Goal: Transaction & Acquisition: Purchase product/service

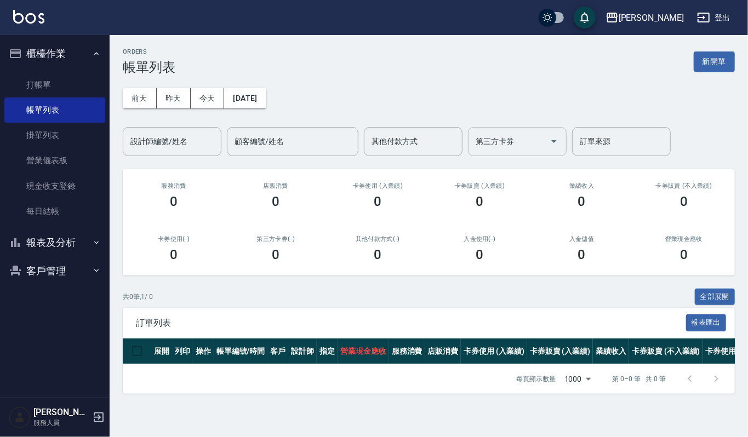
click at [509, 150] on input "第三方卡券" at bounding box center [509, 141] width 72 height 19
click at [57, 261] on button "客戶管理" at bounding box center [54, 271] width 101 height 28
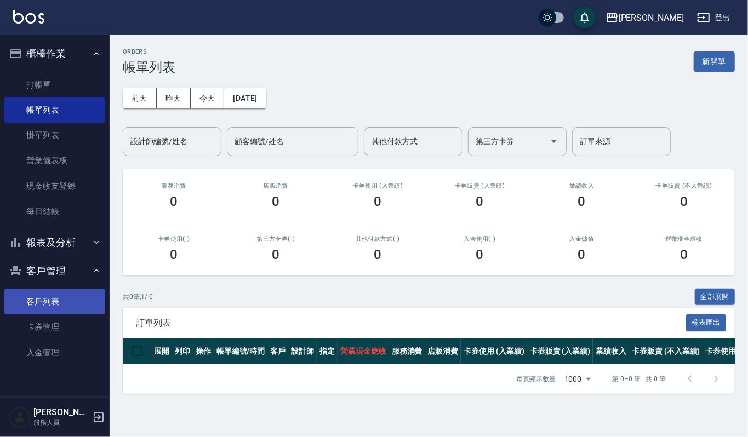
click at [55, 299] on link "客戶列表" at bounding box center [54, 301] width 101 height 25
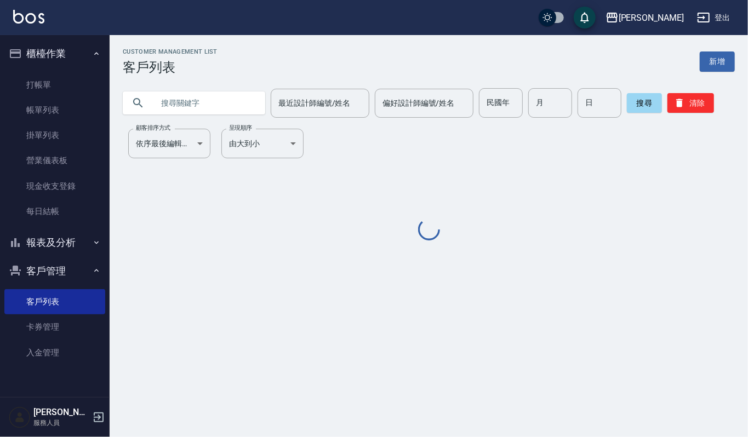
click at [207, 90] on input "text" at bounding box center [204, 103] width 103 height 30
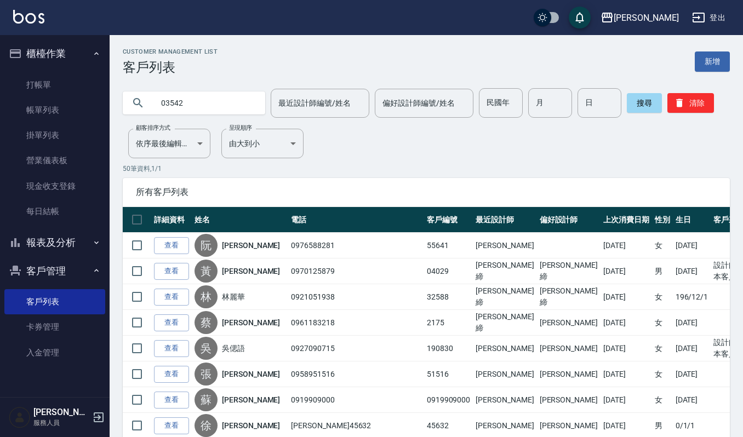
type input "03542"
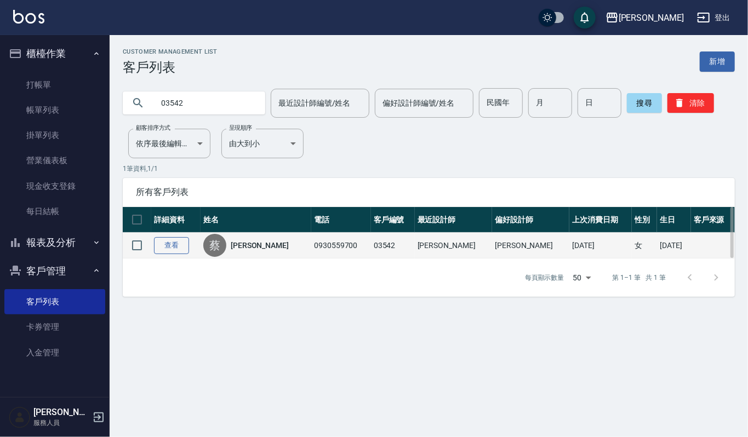
click at [168, 242] on link "查看" at bounding box center [171, 245] width 35 height 17
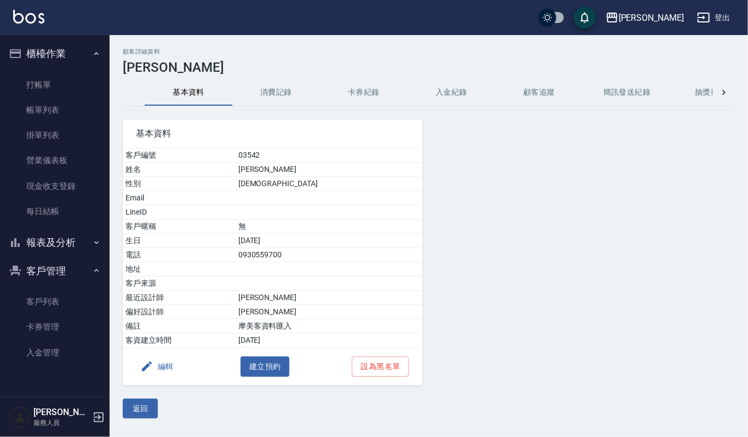
click at [259, 81] on button "消費記錄" at bounding box center [276, 92] width 88 height 26
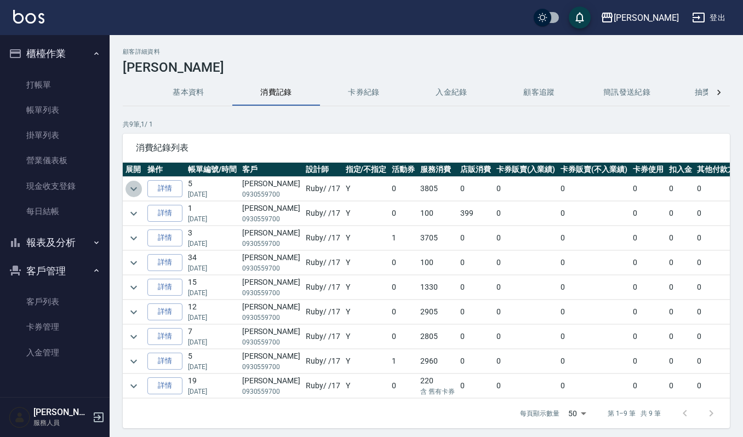
click at [134, 193] on icon "expand row" at bounding box center [133, 188] width 13 height 13
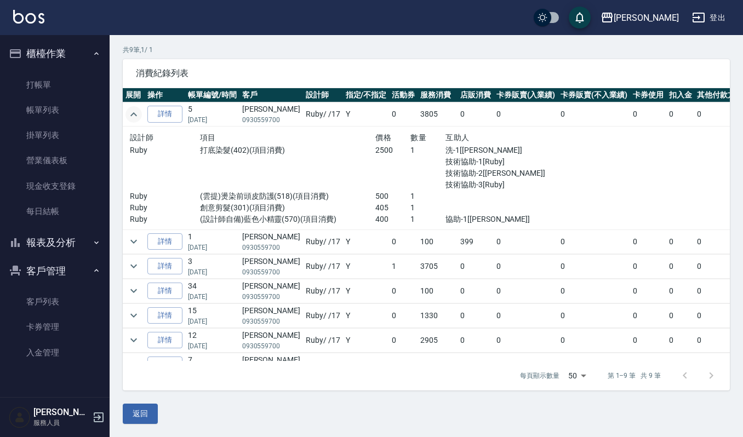
scroll to position [1, 0]
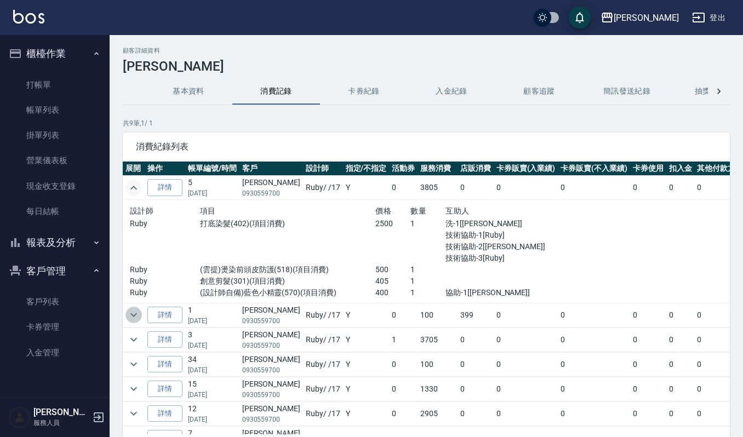
click at [138, 316] on icon "expand row" at bounding box center [133, 314] width 13 height 13
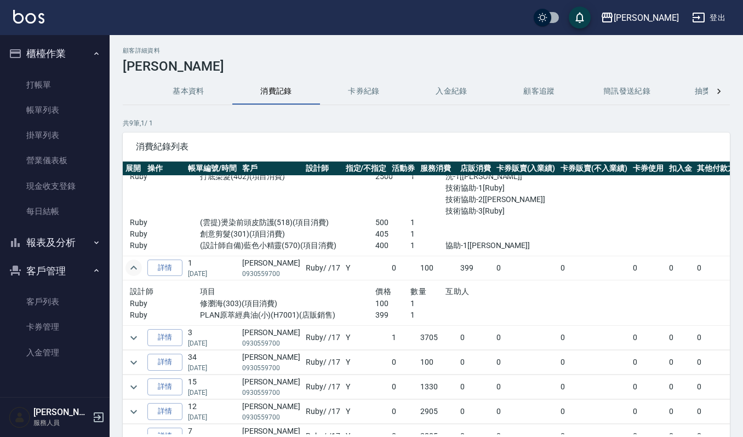
scroll to position [73, 0]
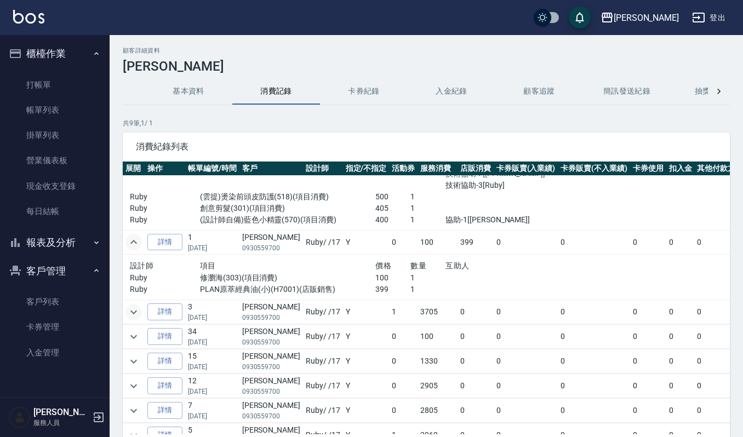
click at [134, 314] on icon "expand row" at bounding box center [133, 312] width 7 height 4
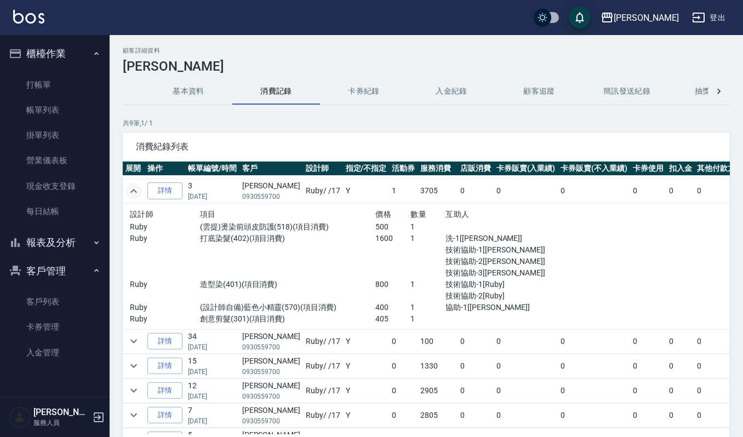
scroll to position [219, 0]
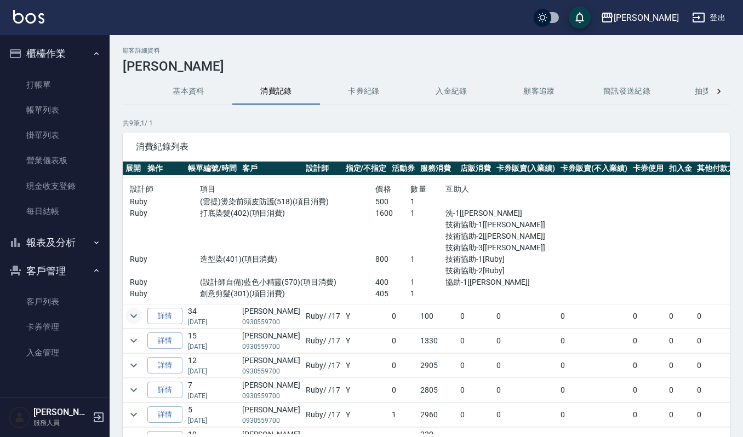
click at [139, 320] on icon "expand row" at bounding box center [133, 315] width 13 height 13
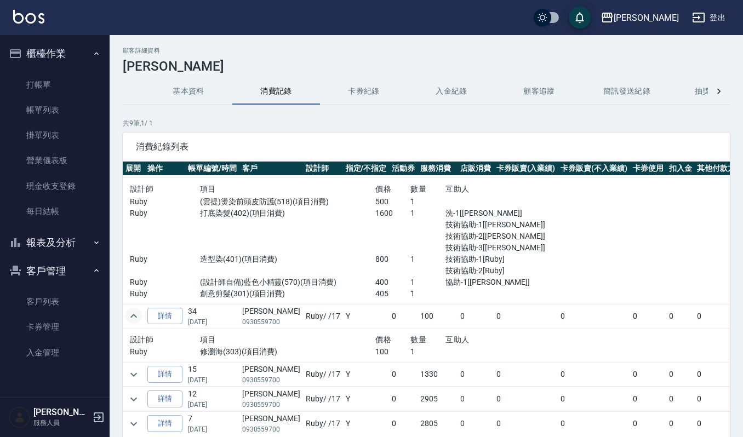
scroll to position [285, 0]
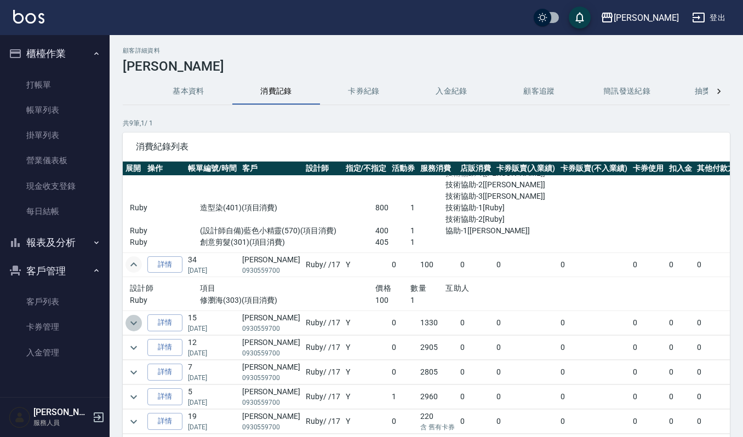
click at [136, 317] on icon "expand row" at bounding box center [133, 323] width 13 height 13
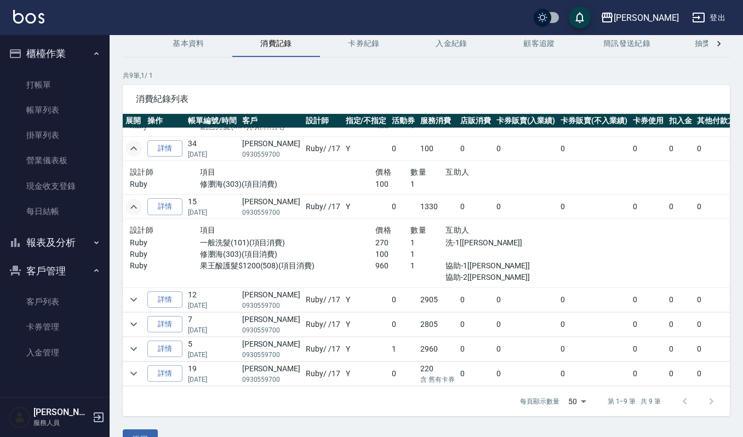
scroll to position [74, 0]
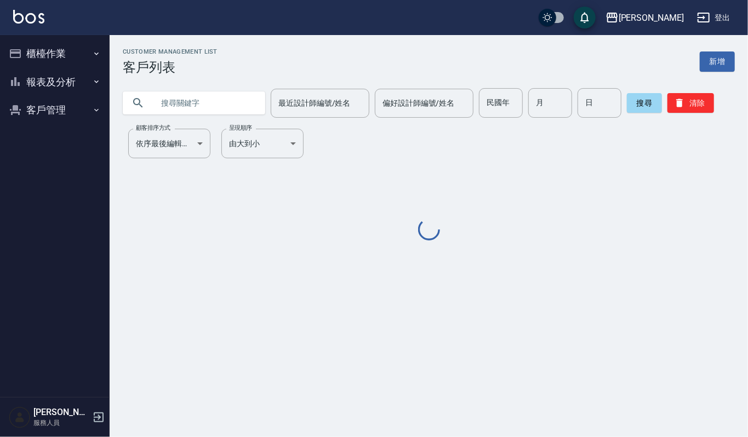
click at [196, 108] on input "text" at bounding box center [204, 103] width 103 height 30
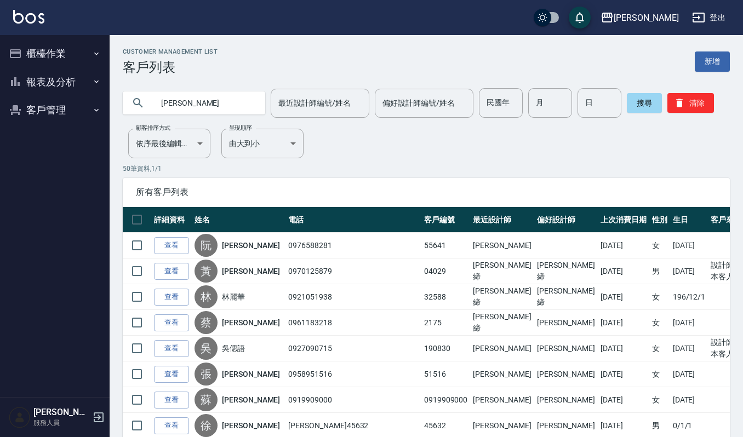
type input "[PERSON_NAME]"
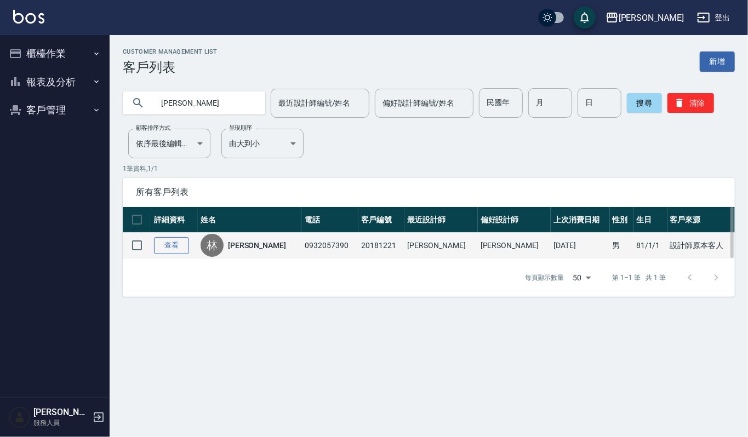
click at [165, 253] on link "查看" at bounding box center [171, 245] width 35 height 17
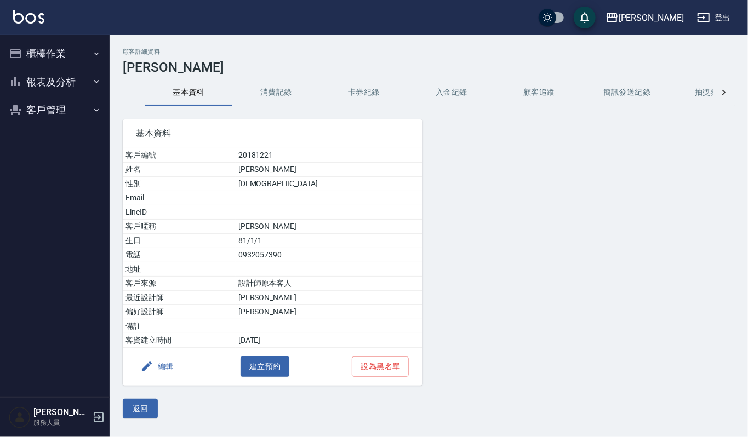
click at [290, 94] on button "消費記錄" at bounding box center [276, 92] width 88 height 26
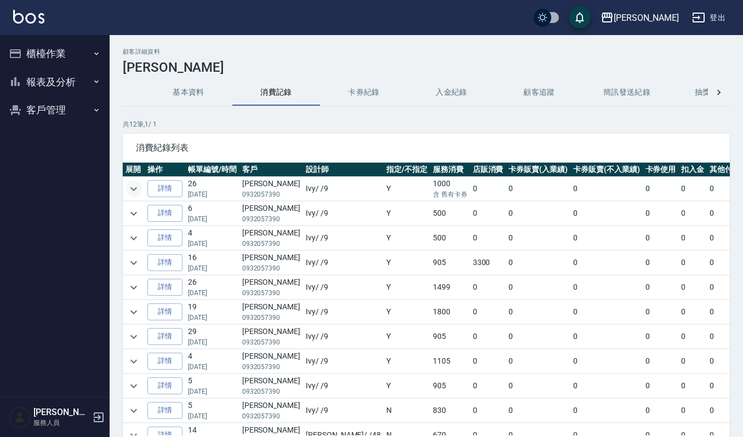
click at [134, 193] on icon "expand row" at bounding box center [133, 188] width 13 height 13
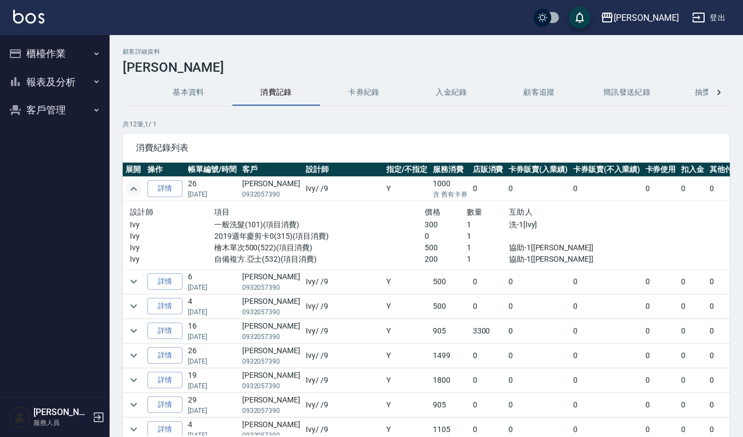
click at [62, 48] on button "櫃檯作業" at bounding box center [54, 53] width 101 height 28
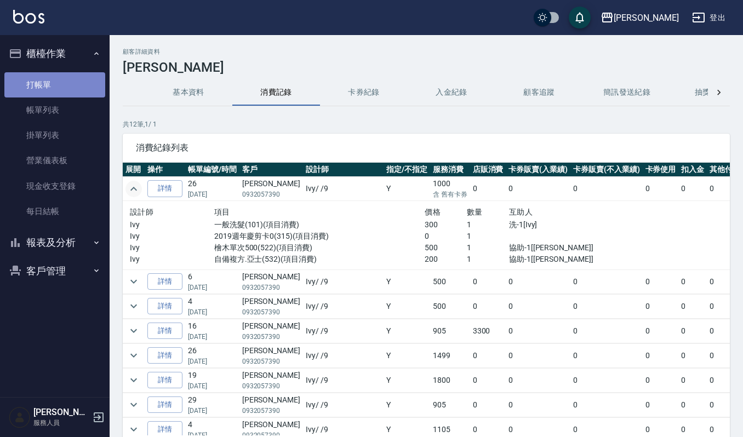
click at [66, 86] on link "打帳單" at bounding box center [54, 84] width 101 height 25
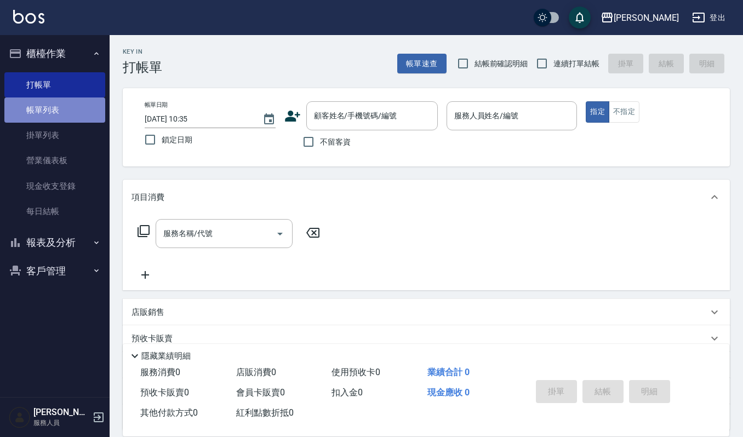
click at [46, 106] on link "帳單列表" at bounding box center [54, 109] width 101 height 25
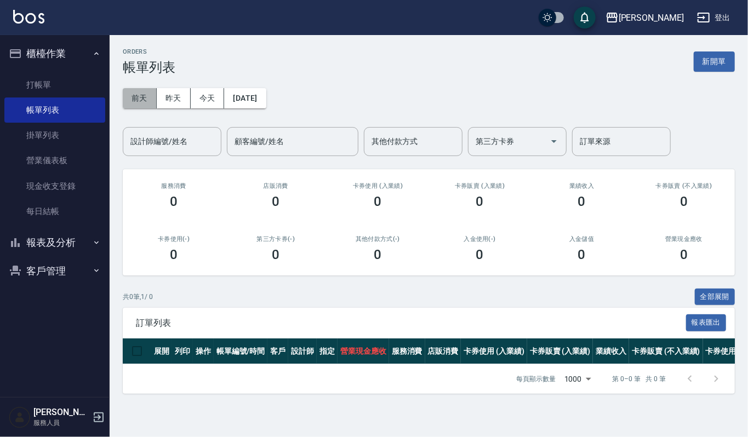
click at [143, 97] on button "前天" at bounding box center [140, 98] width 34 height 20
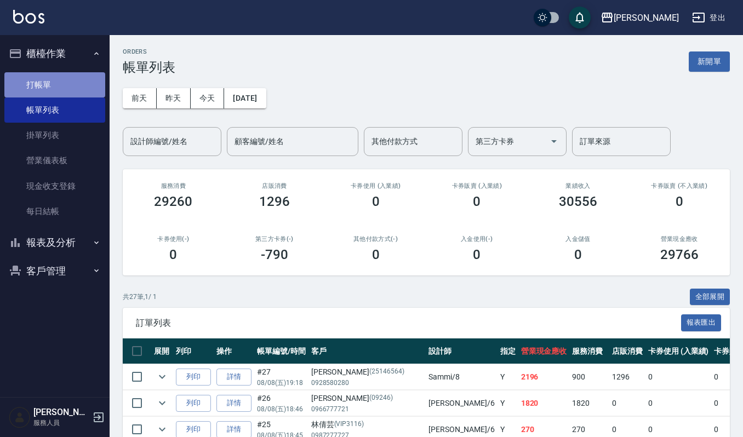
click at [35, 84] on link "打帳單" at bounding box center [54, 84] width 101 height 25
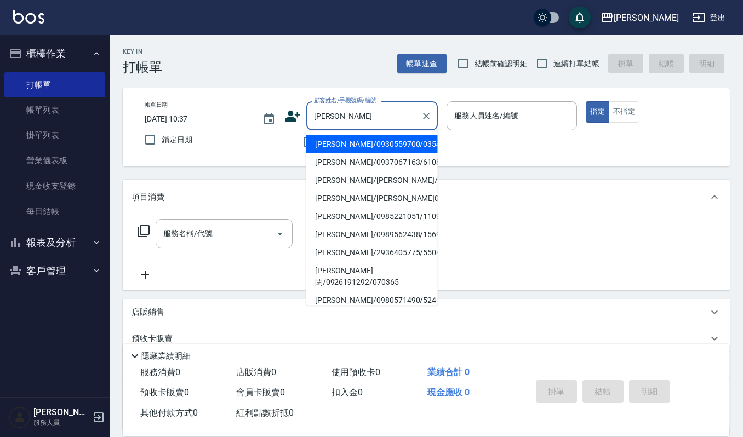
click at [351, 145] on li "蔡家軒/0930559700/03542" at bounding box center [371, 144] width 131 height 18
type input "蔡家軒/0930559700/03542"
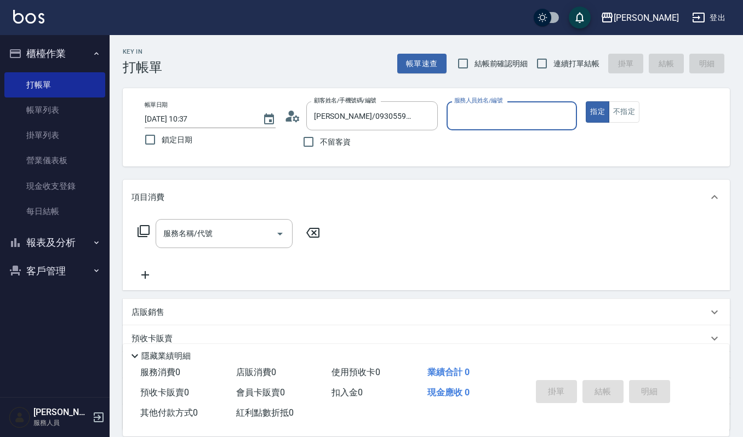
type input "Ruby-17"
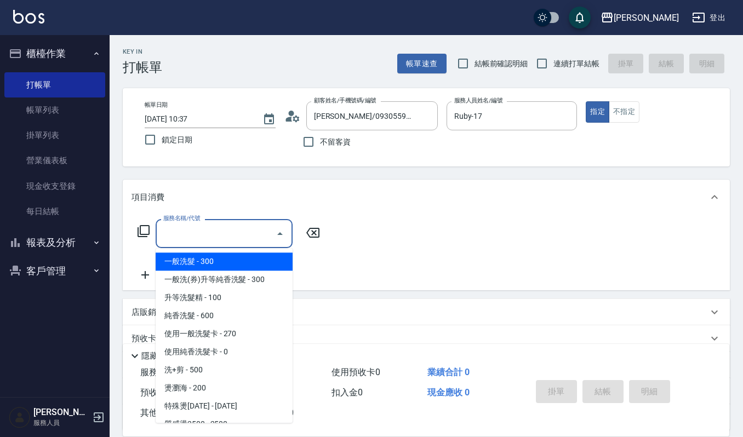
click at [208, 242] on input "服務名稱/代號" at bounding box center [215, 233] width 111 height 19
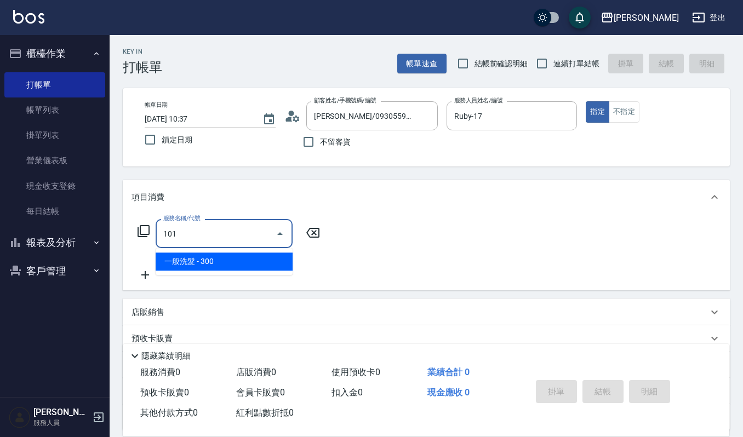
type input "一般洗髮(101)"
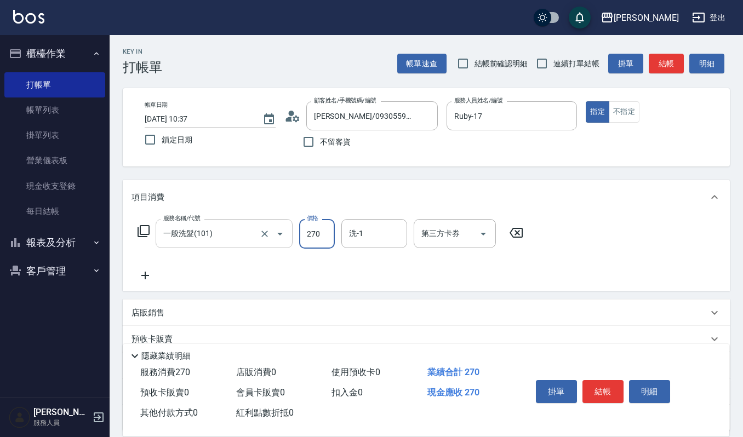
type input "270"
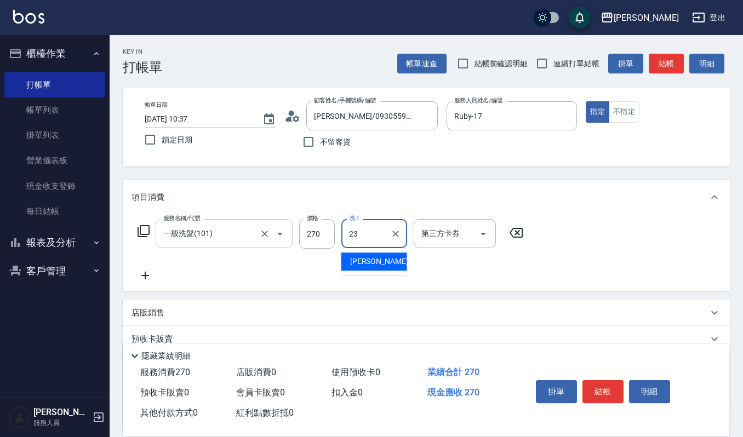
type input "郁涵-23"
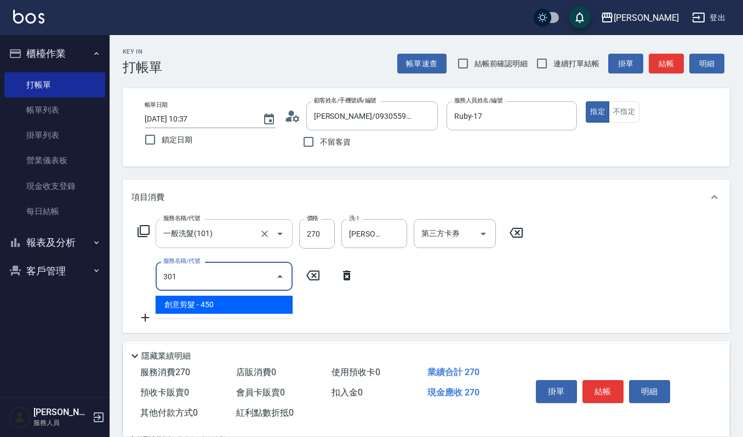
type input "創意剪髮(301)"
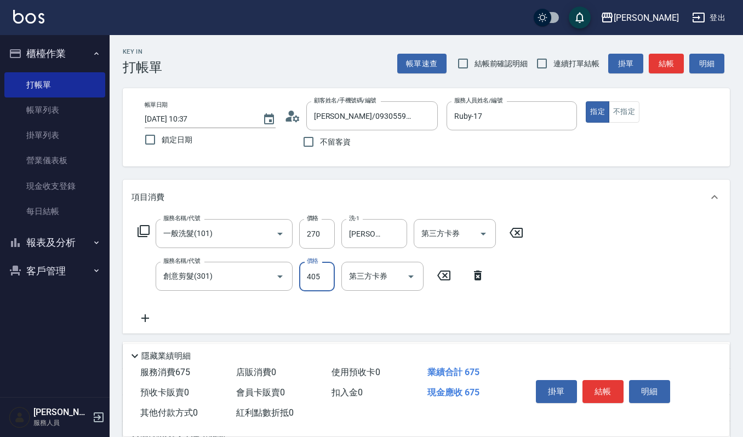
type input "405"
click at [640, 386] on button "明細" at bounding box center [649, 391] width 41 height 23
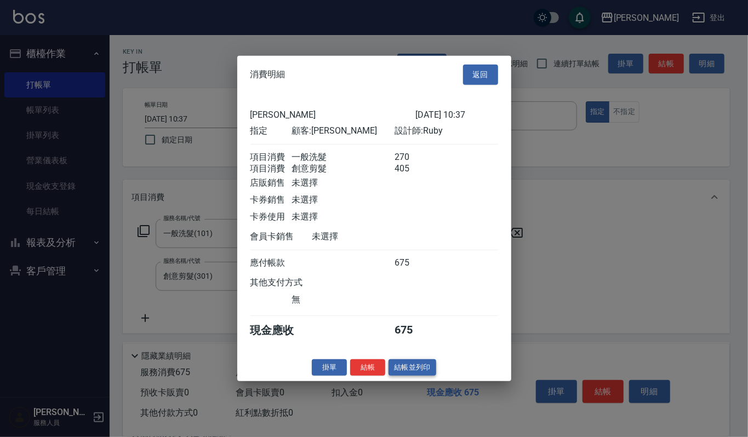
click at [421, 374] on button "結帳並列印" at bounding box center [412, 367] width 48 height 17
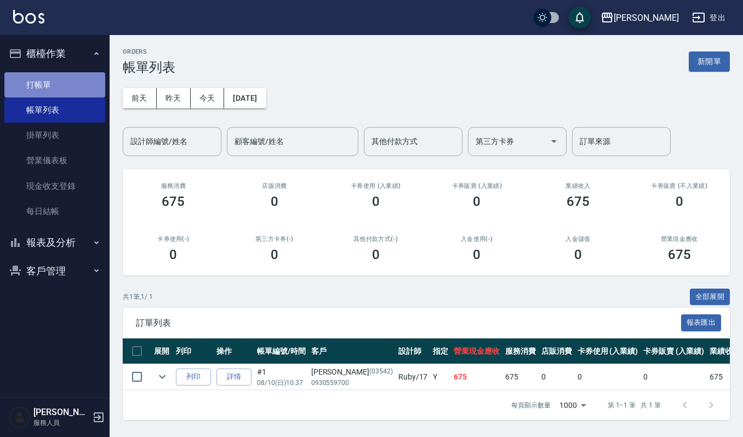
click at [58, 86] on link "打帳單" at bounding box center [54, 84] width 101 height 25
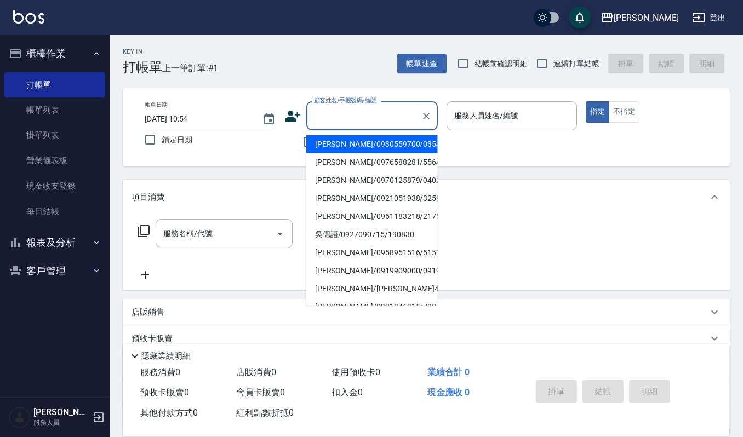
click at [336, 116] on input "顧客姓名/手機號碼/編號" at bounding box center [363, 115] width 105 height 19
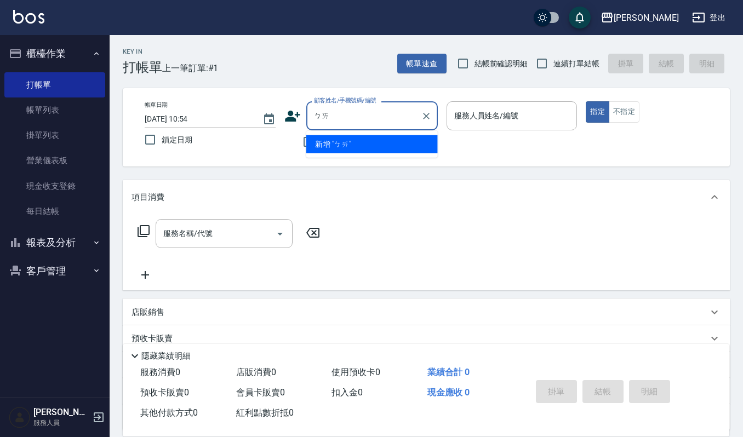
type input "拜"
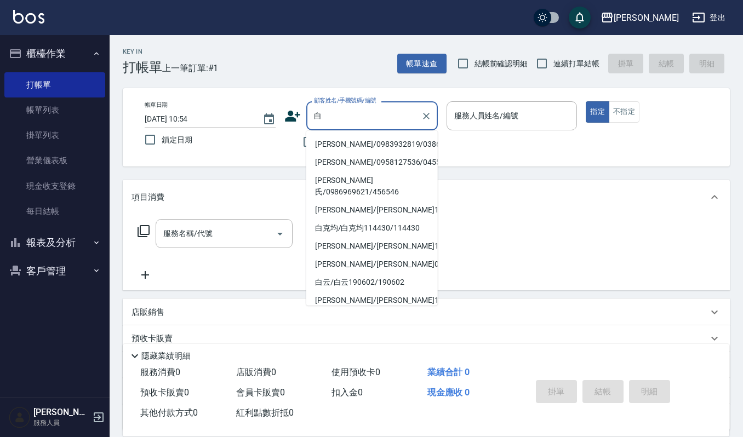
click at [327, 144] on li "白蓮鳳/0983932819/03863" at bounding box center [371, 144] width 131 height 18
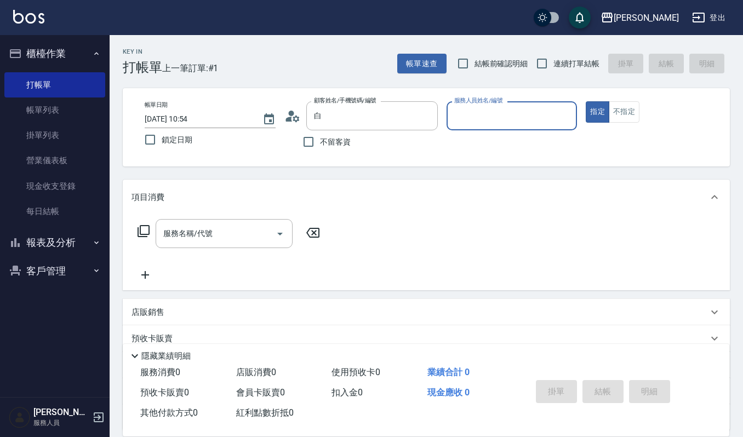
type input "白蓮鳳/0983932819/03863"
type input "Sammi-8"
click at [275, 235] on icon "Open" at bounding box center [279, 233] width 13 height 13
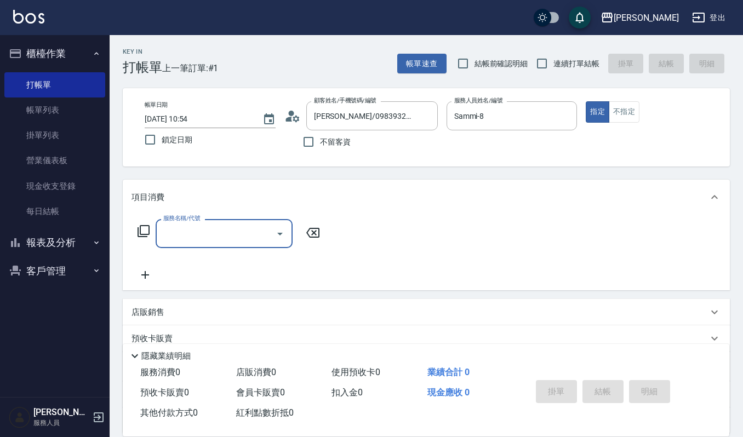
click at [229, 237] on input "服務名稱/代號" at bounding box center [215, 233] width 111 height 19
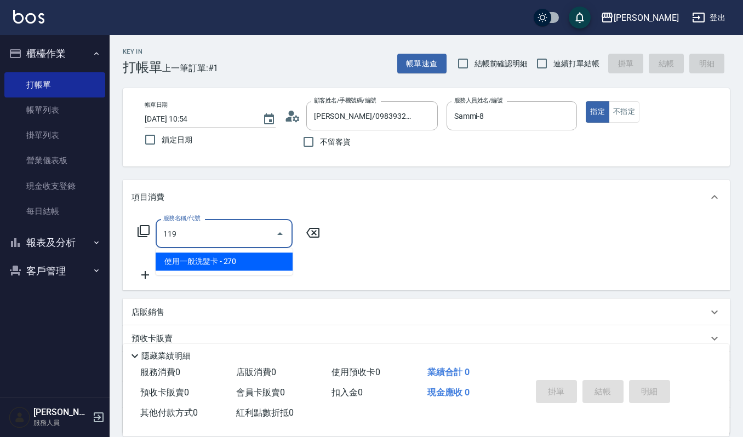
click at [193, 257] on span "使用一般洗髮卡 - 270" at bounding box center [224, 262] width 137 height 18
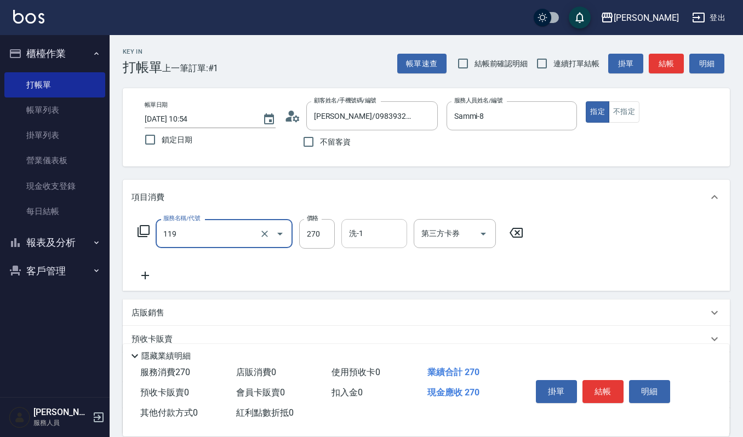
type input "使用一般洗髮卡(119)"
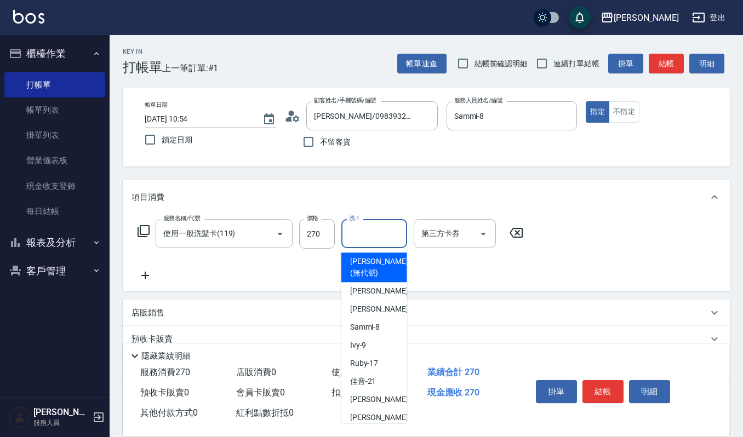
click at [358, 228] on input "洗-1" at bounding box center [374, 233] width 56 height 19
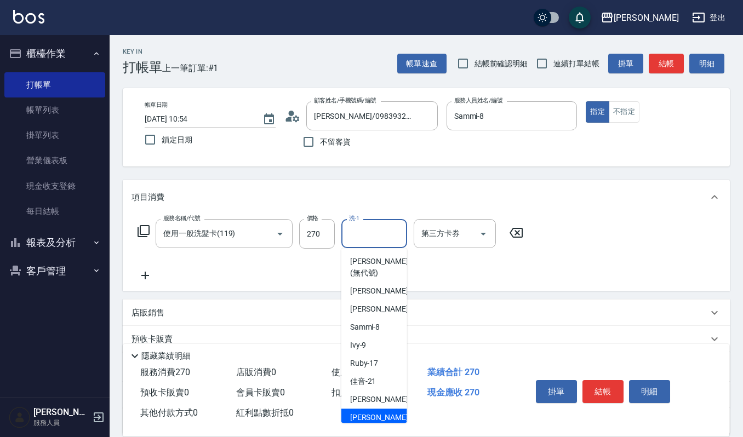
click at [366, 415] on span "郁涵 -23" at bounding box center [384, 418] width 69 height 12
type input "郁涵-23"
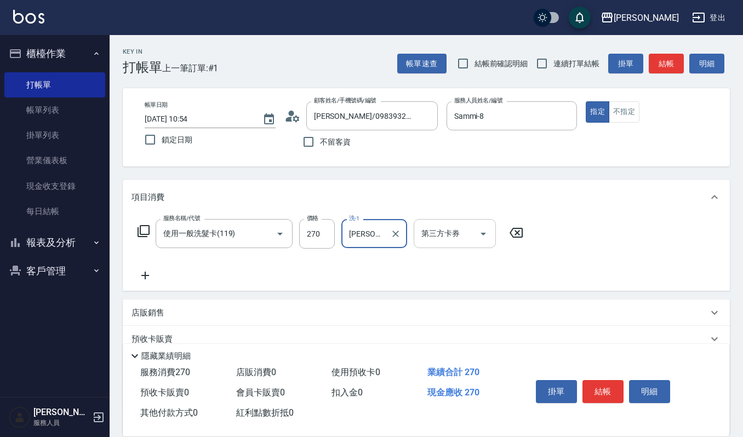
click at [482, 233] on icon "Open" at bounding box center [482, 234] width 5 height 3
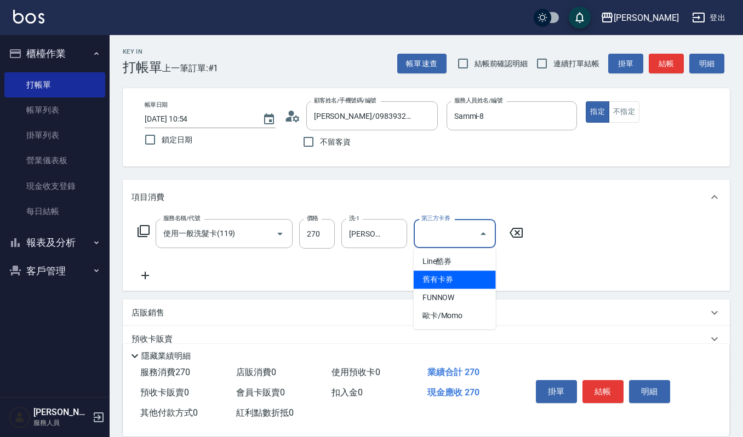
click at [469, 279] on span "舊有卡券" at bounding box center [455, 280] width 82 height 18
type input "舊有卡券"
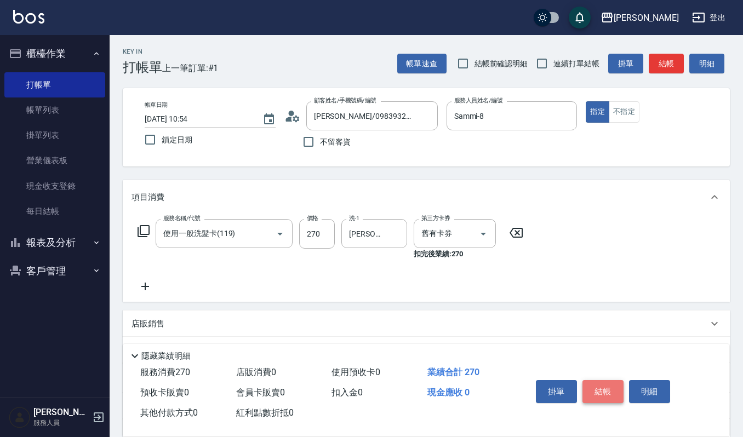
click at [601, 381] on button "結帳" at bounding box center [602, 391] width 41 height 23
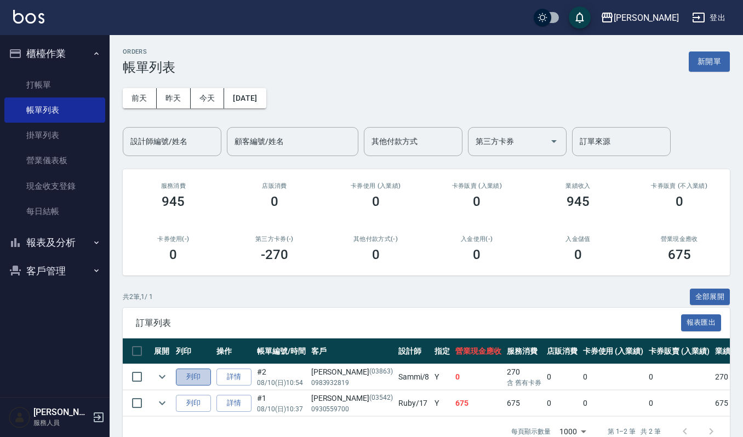
click at [194, 369] on button "列印" at bounding box center [193, 377] width 35 height 17
click at [31, 266] on button "客戶管理" at bounding box center [54, 271] width 101 height 28
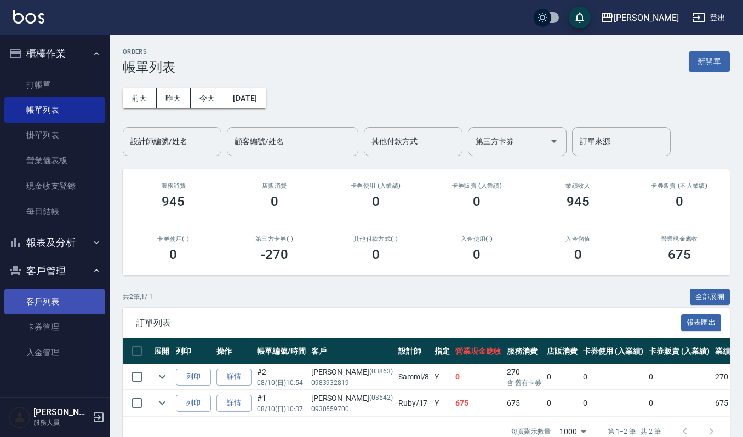
drag, startPoint x: 61, startPoint y: 299, endPoint x: 104, endPoint y: 228, distance: 82.3
click at [60, 299] on link "客戶列表" at bounding box center [54, 301] width 101 height 25
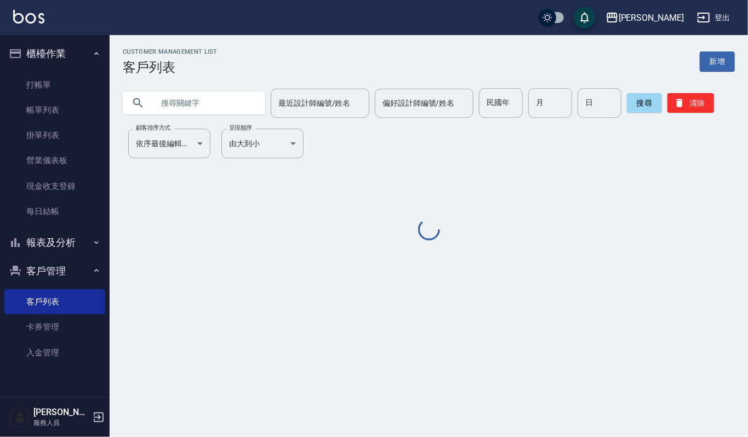
click at [191, 105] on input "text" at bounding box center [204, 103] width 103 height 30
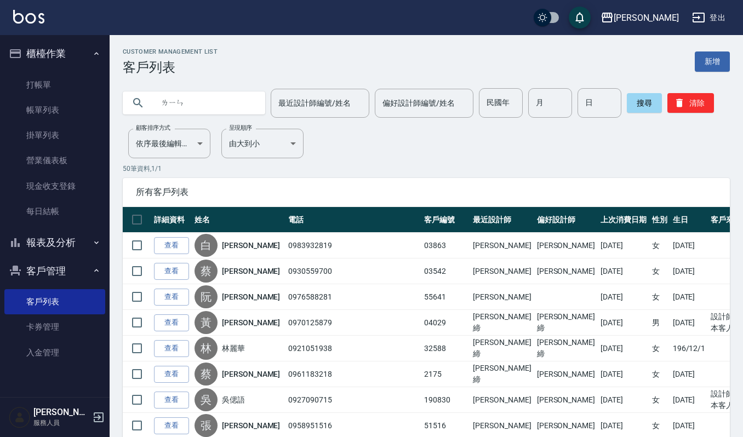
type input "鄰"
type input "凜"
click at [57, 81] on link "打帳單" at bounding box center [54, 84] width 101 height 25
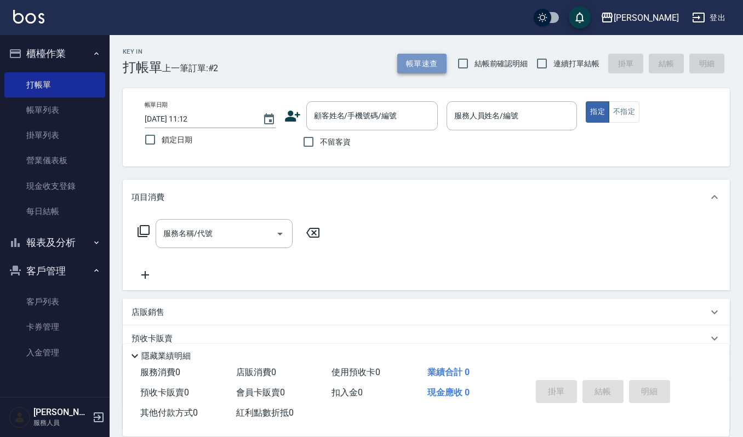
click at [410, 55] on button "帳單速查" at bounding box center [421, 64] width 49 height 20
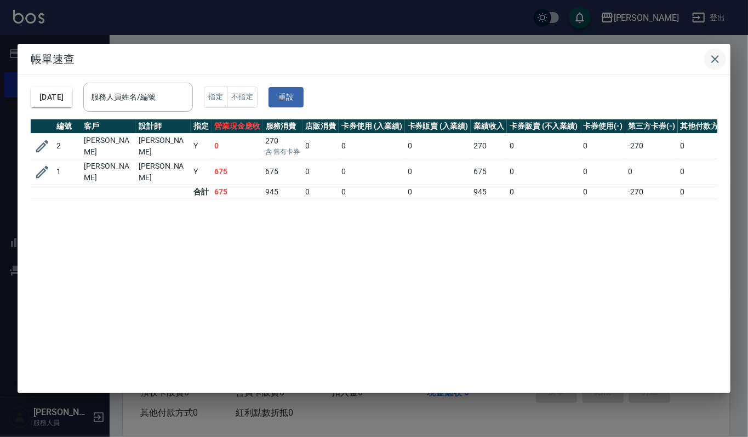
click at [710, 56] on icon "button" at bounding box center [714, 59] width 13 height 13
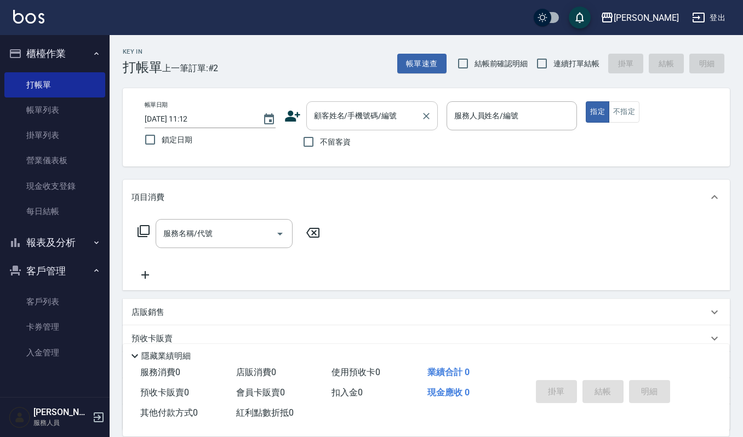
drag, startPoint x: 391, startPoint y: 103, endPoint x: 386, endPoint y: 106, distance: 6.4
click at [391, 105] on div "顧客姓名/手機號碼/編號" at bounding box center [371, 115] width 131 height 29
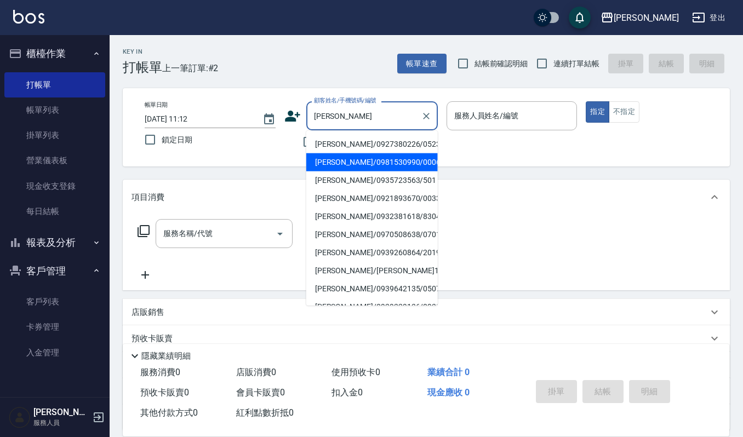
click at [347, 163] on li "林雅慧/0981530990/00061" at bounding box center [371, 162] width 131 height 18
type input "林雅慧/0981530990/00061"
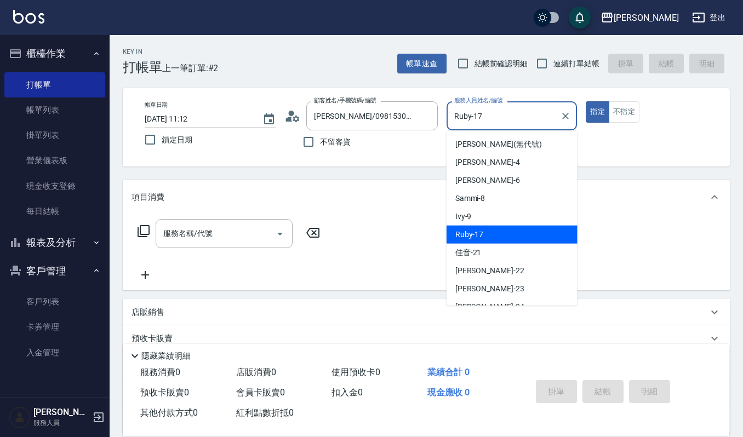
drag, startPoint x: 505, startPoint y: 112, endPoint x: 174, endPoint y: 124, distance: 331.6
click at [179, 123] on div "帳單日期 2025/08/10 11:12 鎖定日期 顧客姓名/手機號碼/編號 林雅慧/0981530990/00061 顧客姓名/手機號碼/編號 不留客資 …" at bounding box center [426, 127] width 581 height 52
type input "Ivy-9"
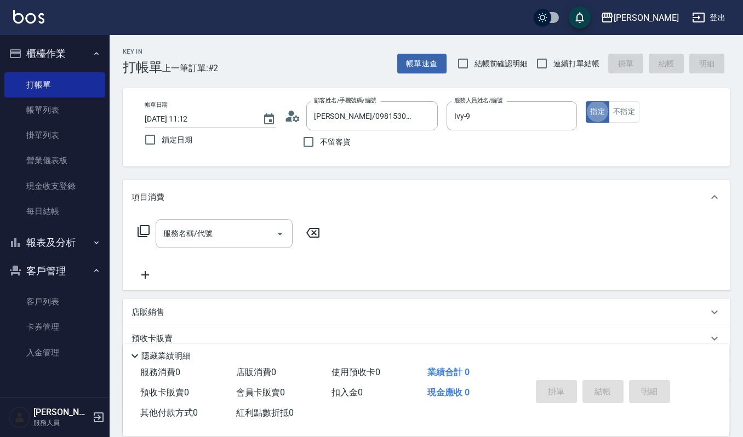
type button "true"
drag, startPoint x: 187, startPoint y: 248, endPoint x: 191, endPoint y: 232, distance: 15.9
click at [191, 233] on div "服務名稱/代號" at bounding box center [224, 233] width 137 height 29
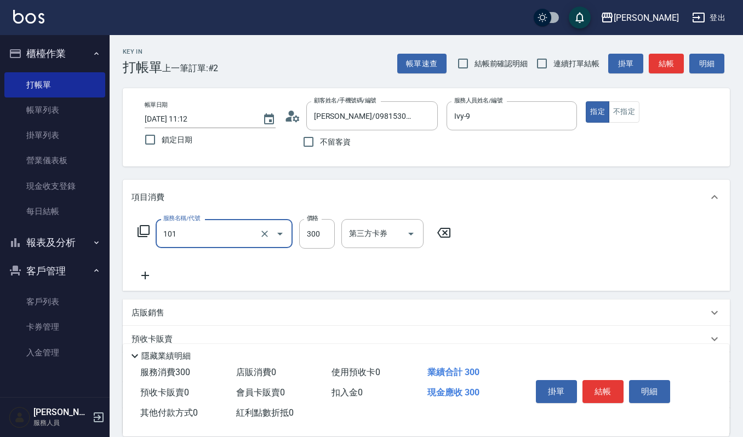
type input "一般洗髮(101)"
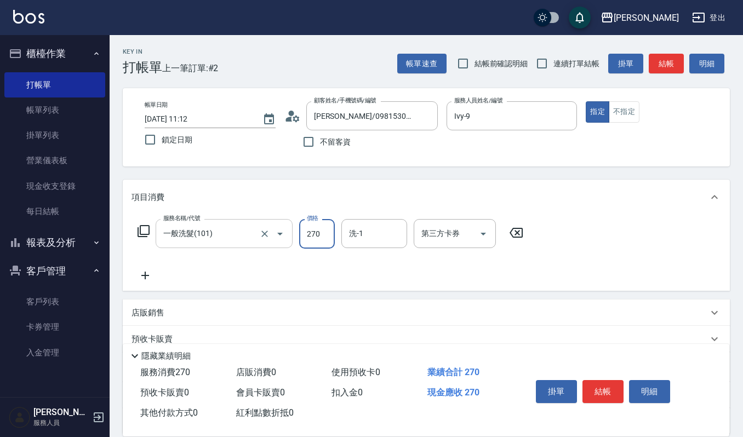
type input "270"
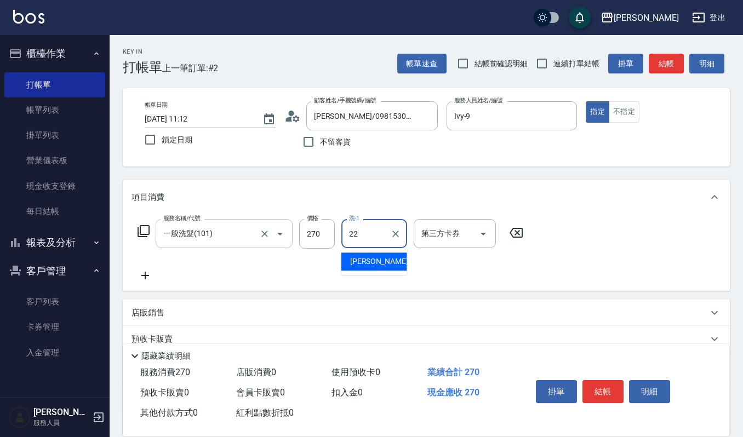
type input "宜芳-22"
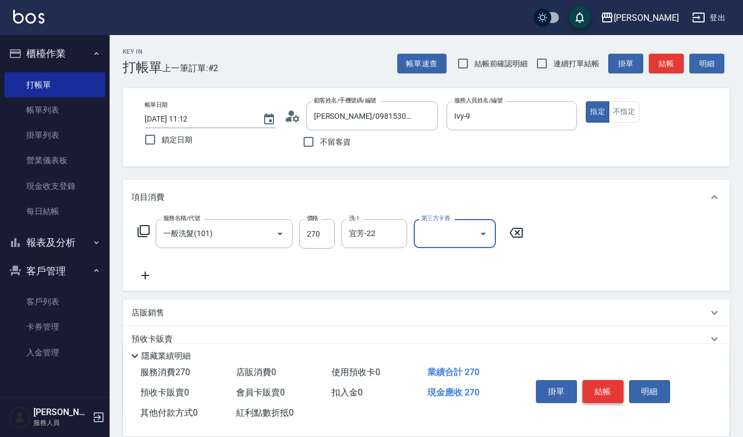
click at [596, 392] on button "結帳" at bounding box center [602, 391] width 41 height 23
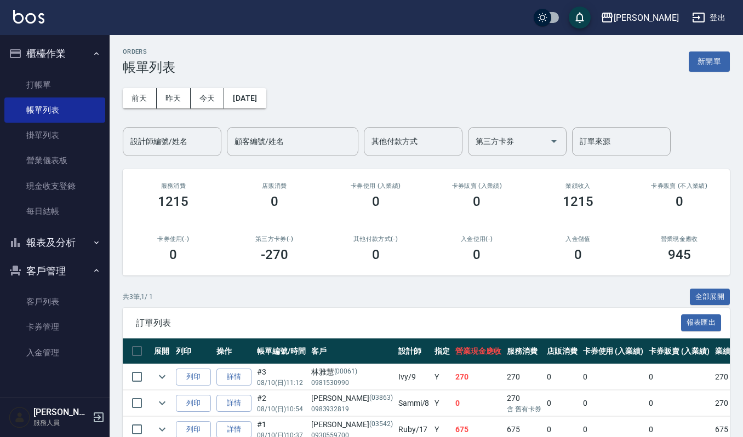
click at [78, 68] on ul "打帳單 帳單列表 掛單列表 營業儀表板 現金收支登錄 每日結帳" at bounding box center [54, 148] width 101 height 161
click at [79, 80] on link "打帳單" at bounding box center [54, 84] width 101 height 25
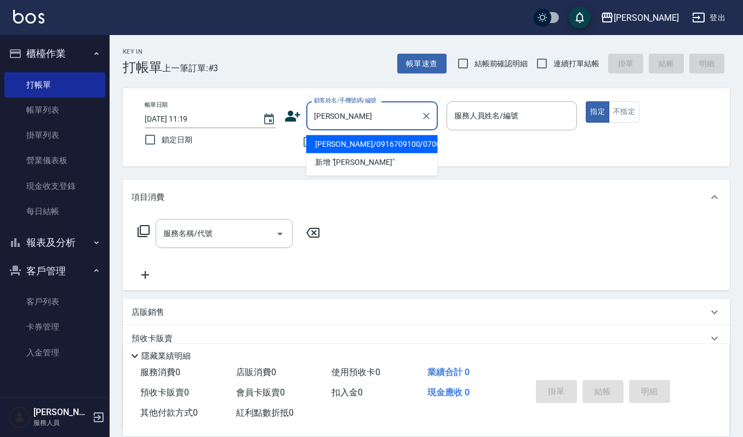
click at [377, 141] on li "林儒賢/0916709100/070051" at bounding box center [371, 144] width 131 height 18
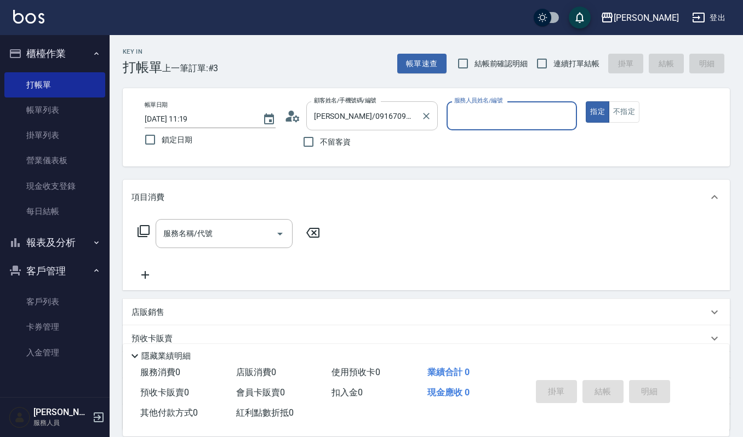
click at [412, 119] on input "林儒賢/0916709100/070051" at bounding box center [363, 115] width 105 height 19
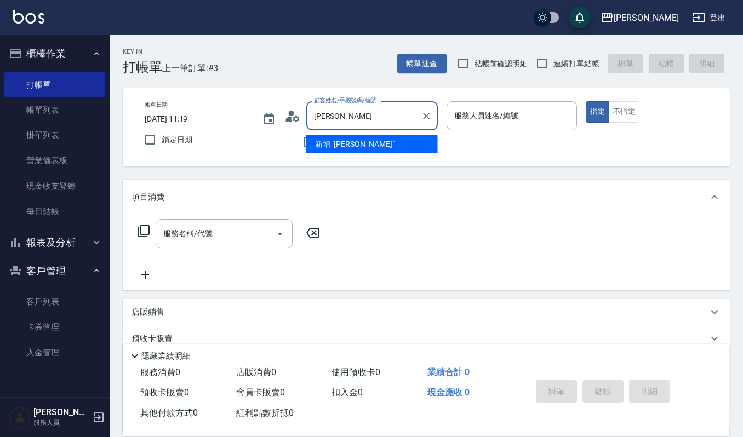
type input "林儒庭"
click at [423, 120] on icon "Clear" at bounding box center [426, 116] width 11 height 11
click at [420, 136] on li "林憶儒/0986073681/656154" at bounding box center [371, 144] width 131 height 18
type input "林憶儒/0986073681/656154"
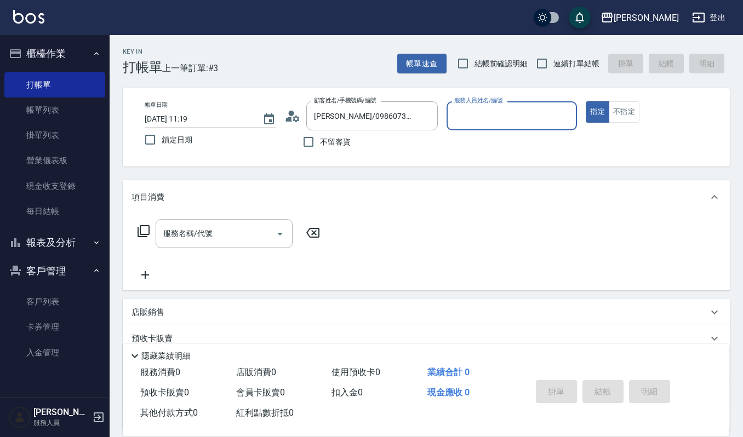
type input "Sammi-8"
click at [239, 231] on input "服務名稱/代號" at bounding box center [215, 233] width 111 height 19
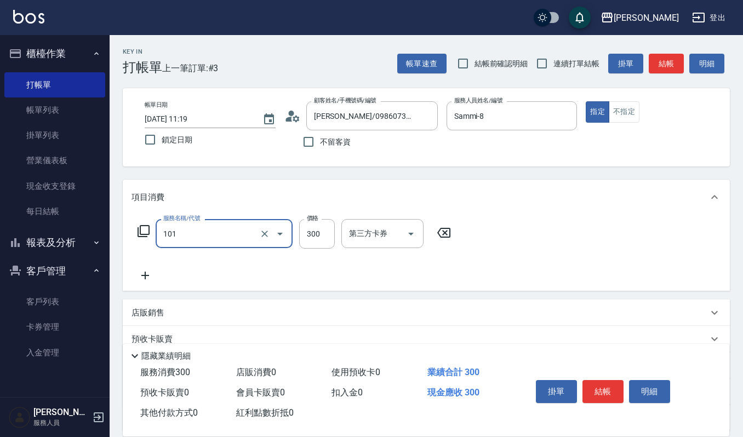
type input "一般洗髮(101)"
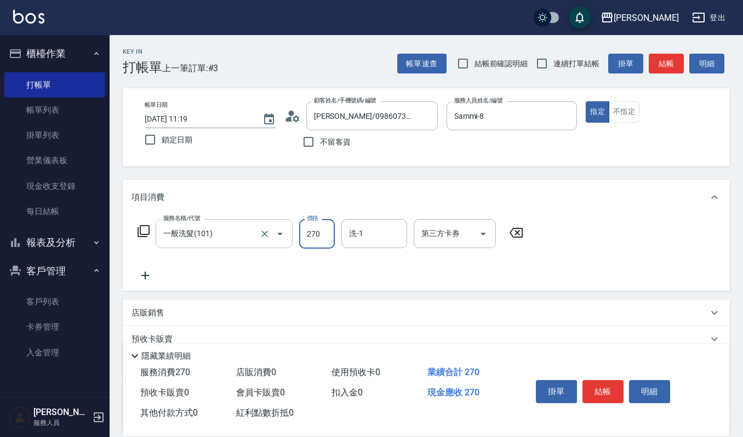
type input "270"
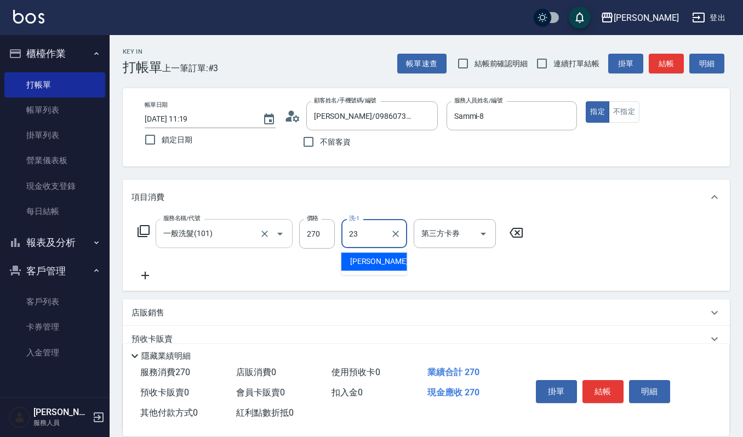
type input "郁涵-23"
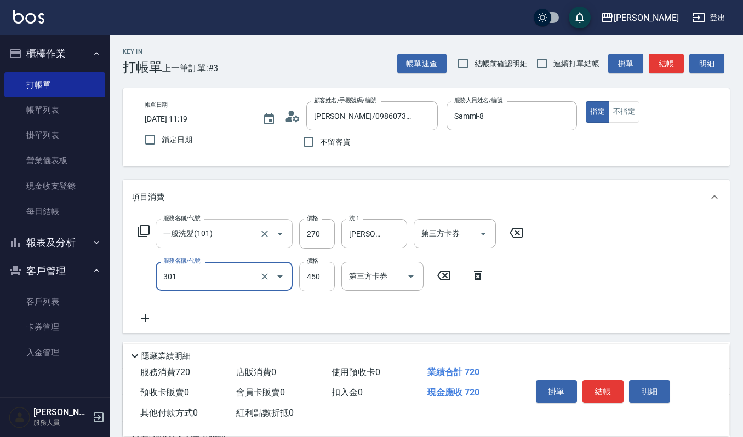
type input "創意剪髮(301)"
type input "405"
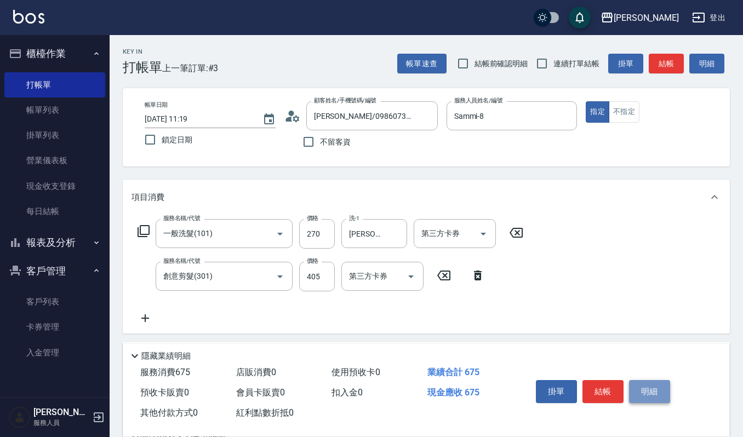
click at [656, 388] on button "明細" at bounding box center [649, 391] width 41 height 23
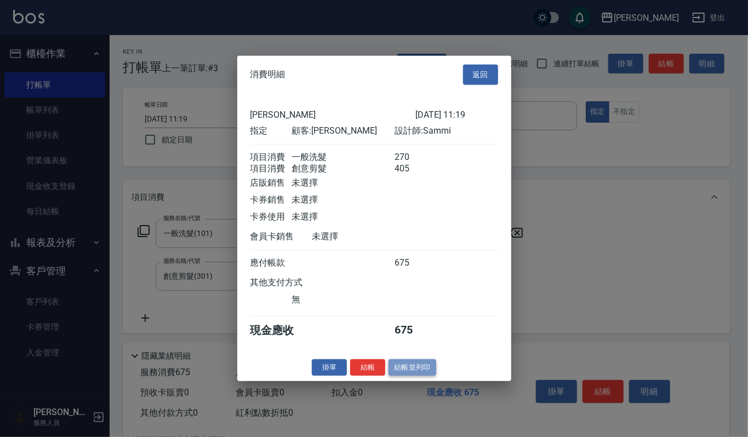
click at [399, 366] on button "結帳並列印" at bounding box center [412, 367] width 48 height 17
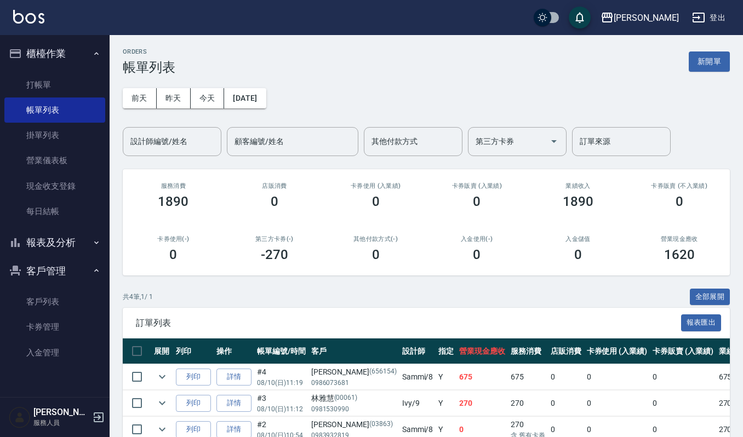
click at [413, 263] on div "其他付款方式(-) 0" at bounding box center [375, 248] width 101 height 53
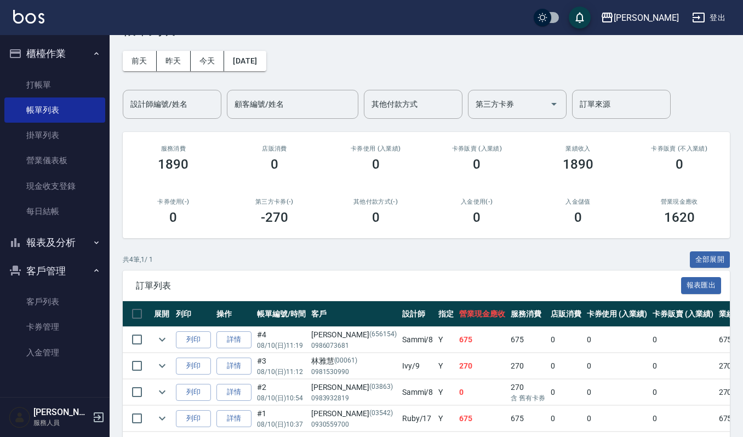
scroll to position [73, 0]
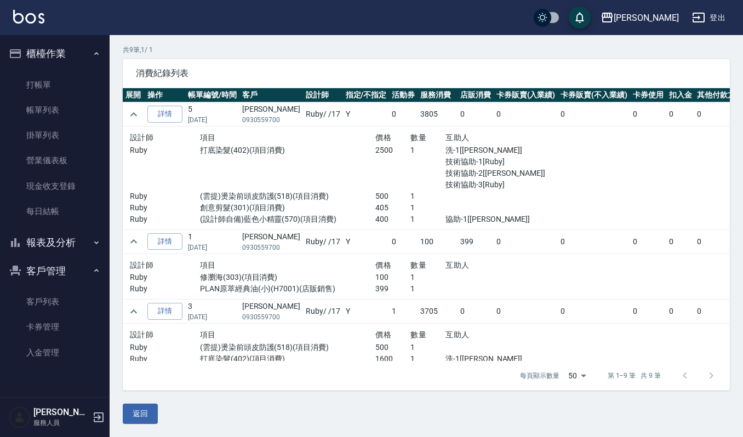
scroll to position [353, 0]
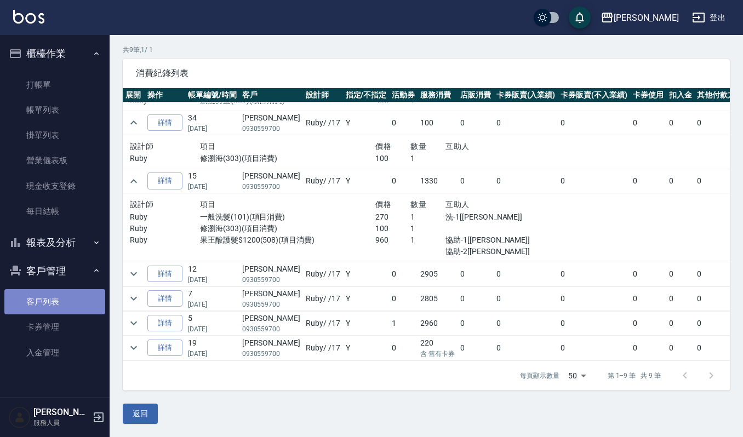
click at [61, 292] on link "客戶列表" at bounding box center [54, 301] width 101 height 25
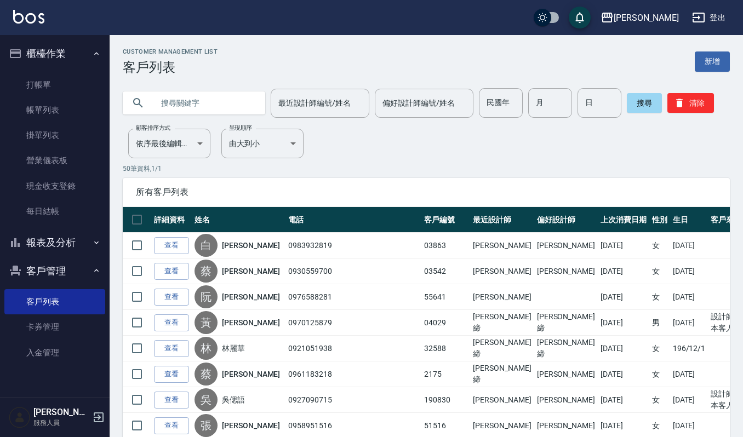
click at [192, 110] on input "text" at bounding box center [204, 103] width 103 height 30
type input "656154"
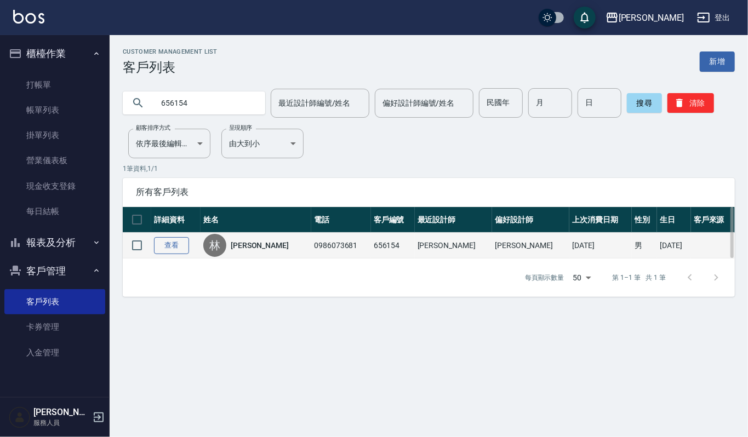
click at [177, 237] on link "查看" at bounding box center [171, 245] width 35 height 17
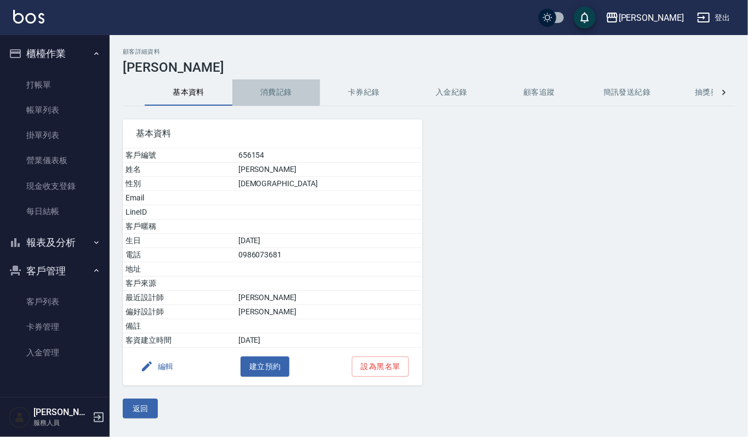
click at [253, 81] on button "消費記錄" at bounding box center [276, 92] width 88 height 26
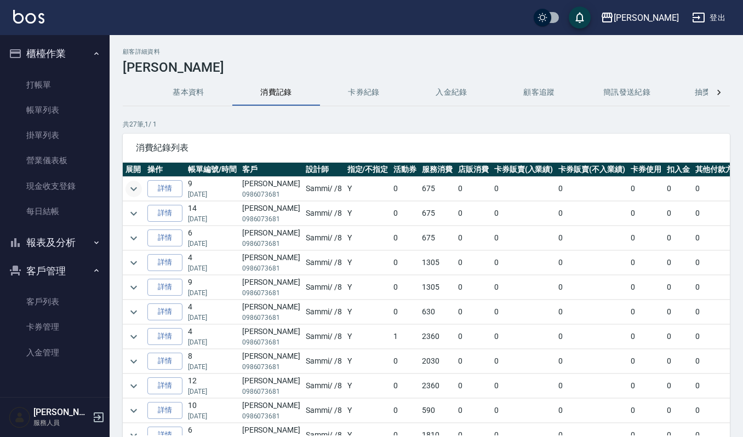
click at [139, 189] on icon "expand row" at bounding box center [133, 188] width 13 height 13
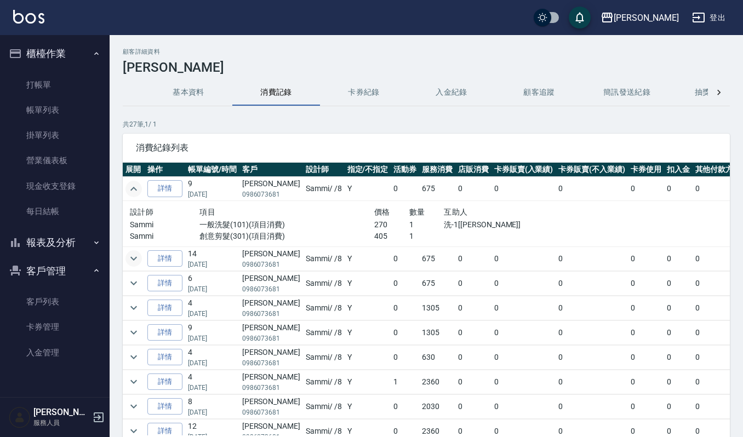
click at [136, 259] on icon "expand row" at bounding box center [133, 259] width 7 height 4
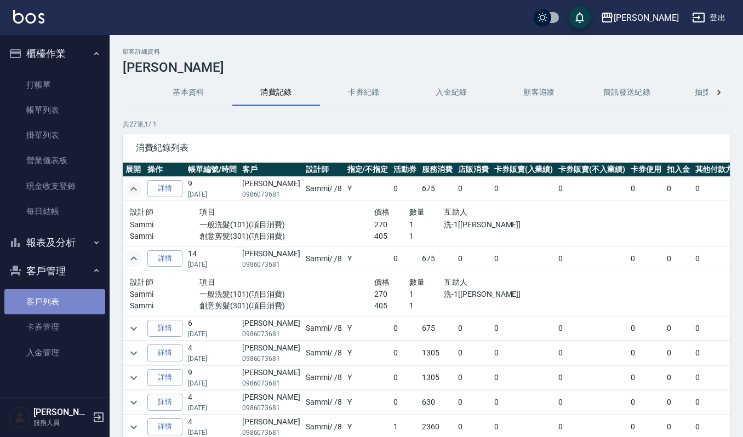
click at [42, 299] on link "客戶列表" at bounding box center [54, 301] width 101 height 25
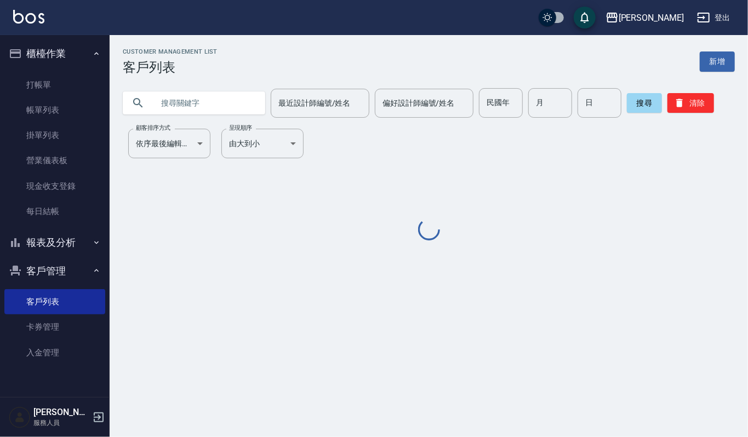
click at [198, 111] on input "text" at bounding box center [204, 103] width 103 height 30
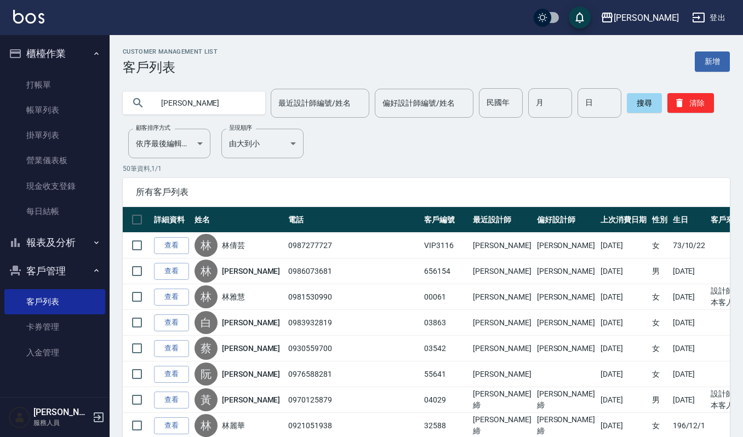
type input "林言"
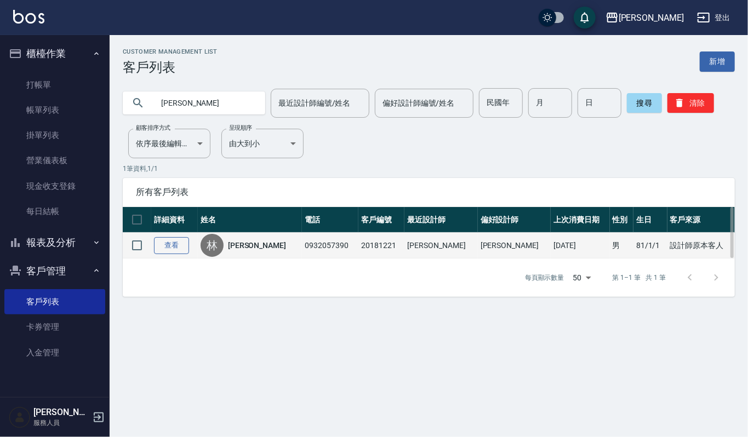
click at [172, 252] on link "查看" at bounding box center [171, 245] width 35 height 17
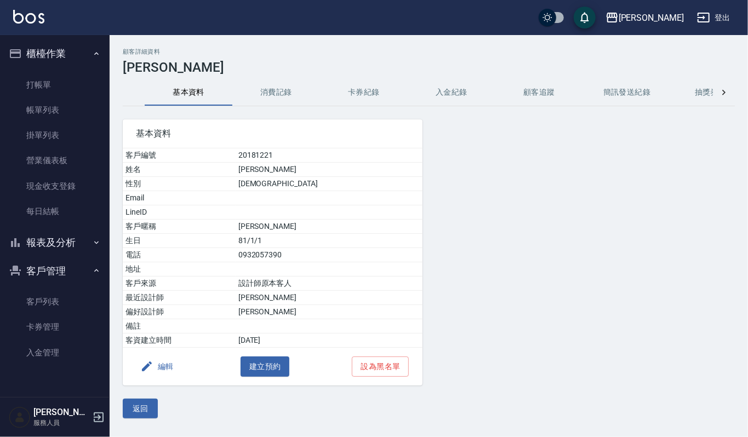
click at [289, 84] on button "消費記錄" at bounding box center [276, 92] width 88 height 26
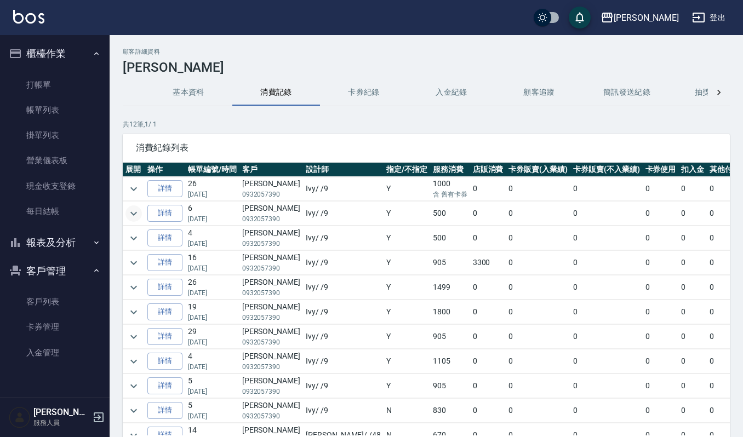
click at [140, 211] on button "expand row" at bounding box center [133, 213] width 16 height 16
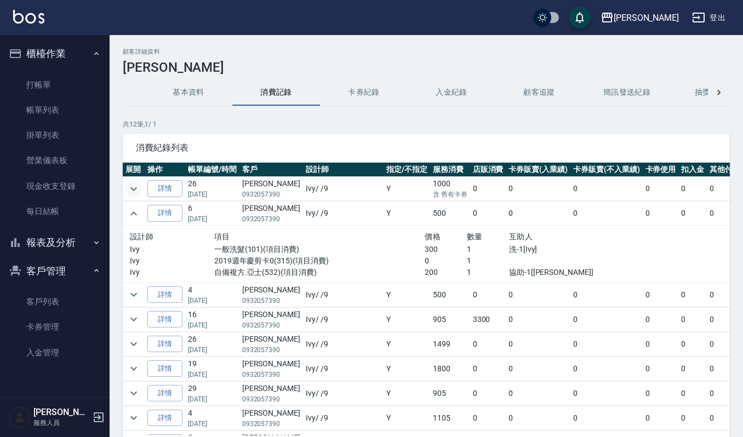
click at [132, 183] on icon "expand row" at bounding box center [133, 188] width 13 height 13
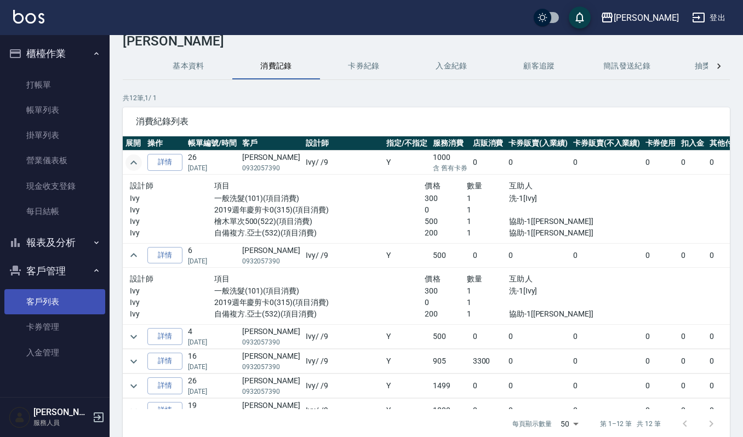
scroll to position [73, 0]
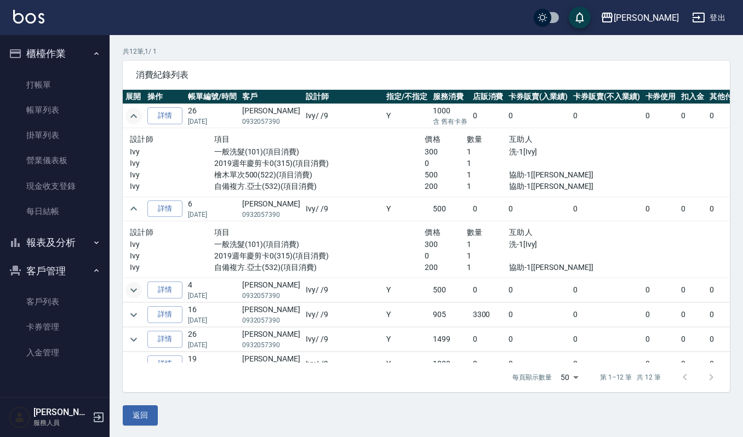
click at [131, 292] on icon "expand row" at bounding box center [133, 290] width 13 height 13
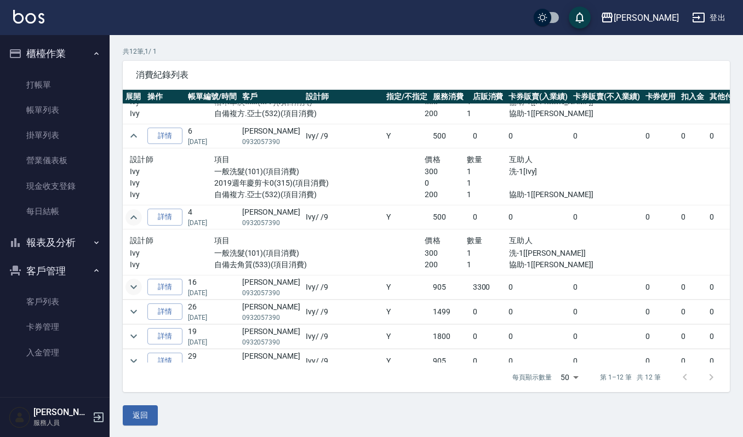
scroll to position [146, 0]
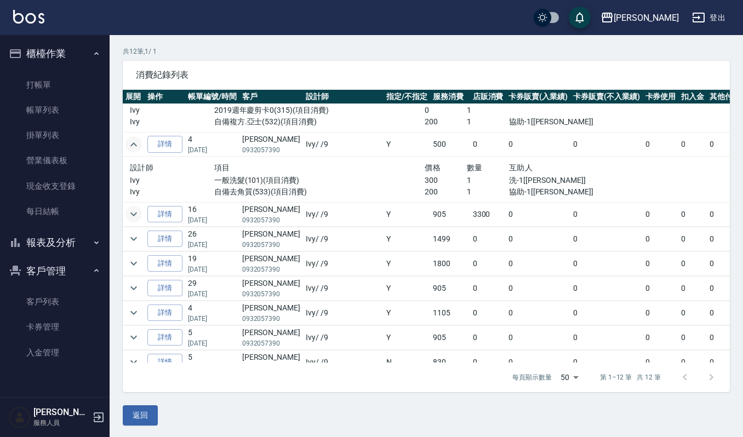
click at [138, 217] on icon "expand row" at bounding box center [133, 214] width 13 height 13
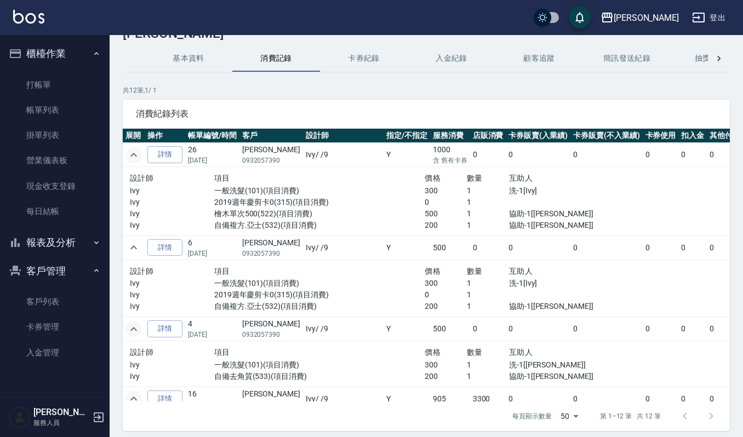
scroll to position [0, 0]
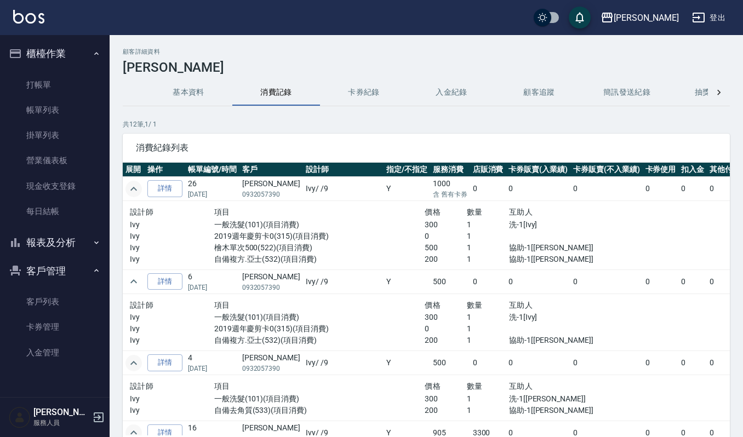
click at [175, 110] on div "顧客詳細資料 林言澤 基本資料 消費記錄 卡券紀錄 入金紀錄 顧客追蹤 簡訊發送紀錄 抽獎券紀錄 共 12 筆, 1 / 1 消費紀錄列表 展開 操作 帳單編…" at bounding box center [426, 273] width 633 height 450
click at [182, 91] on button "基本資料" at bounding box center [189, 92] width 88 height 26
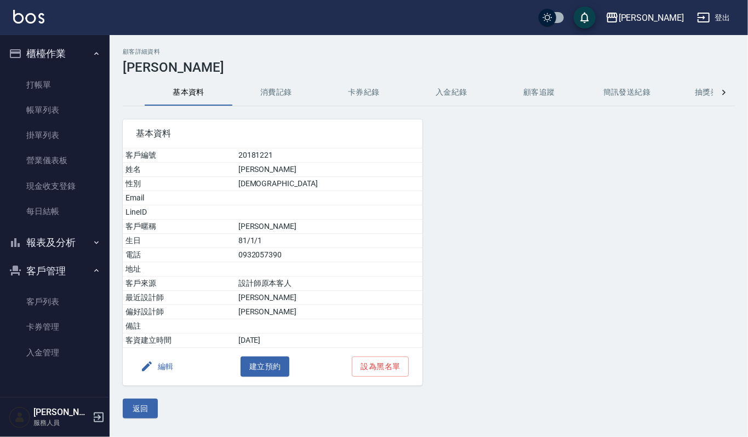
click at [260, 82] on button "消費記錄" at bounding box center [276, 92] width 88 height 26
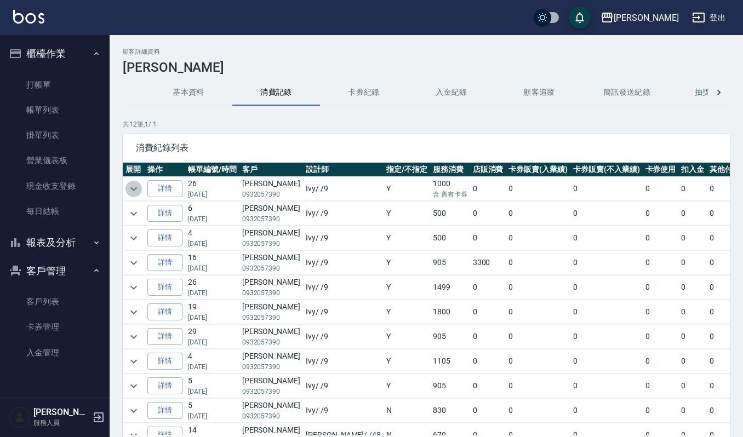
click at [131, 184] on icon "expand row" at bounding box center [133, 188] width 13 height 13
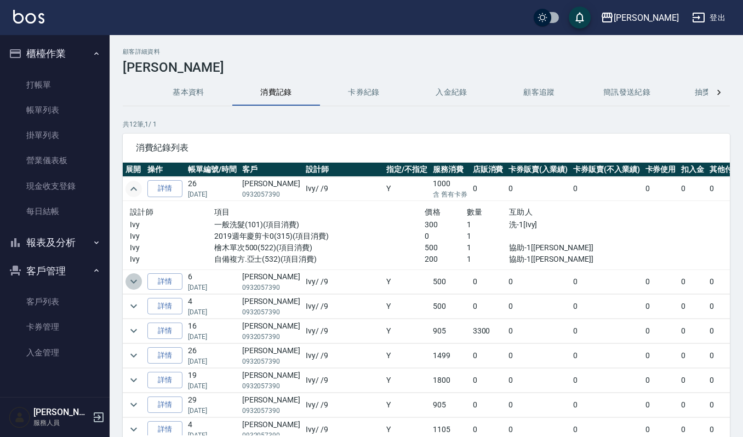
click at [130, 278] on icon "expand row" at bounding box center [133, 281] width 13 height 13
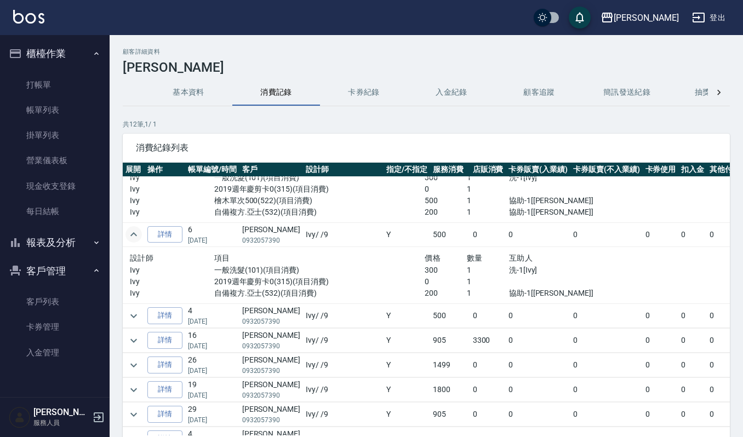
scroll to position [73, 0]
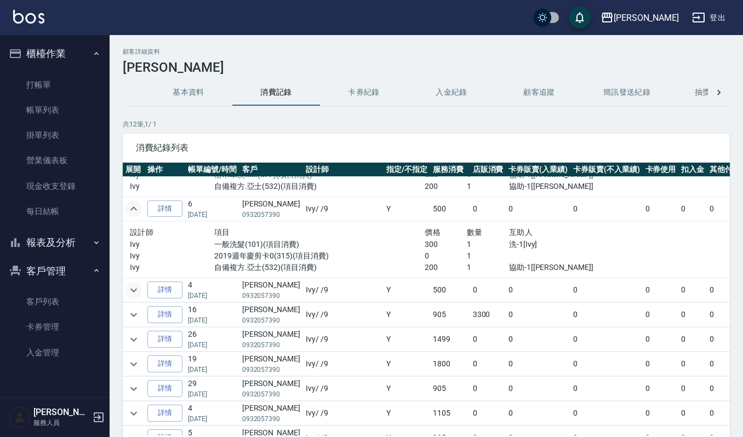
click at [130, 290] on icon "expand row" at bounding box center [133, 290] width 13 height 13
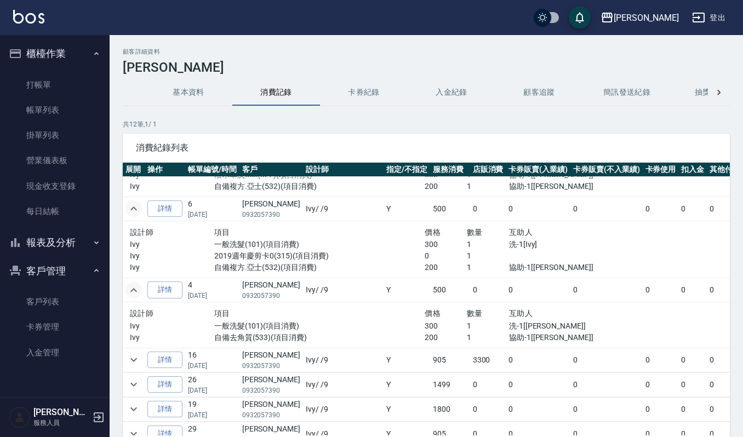
click at [130, 290] on icon "expand row" at bounding box center [133, 290] width 13 height 13
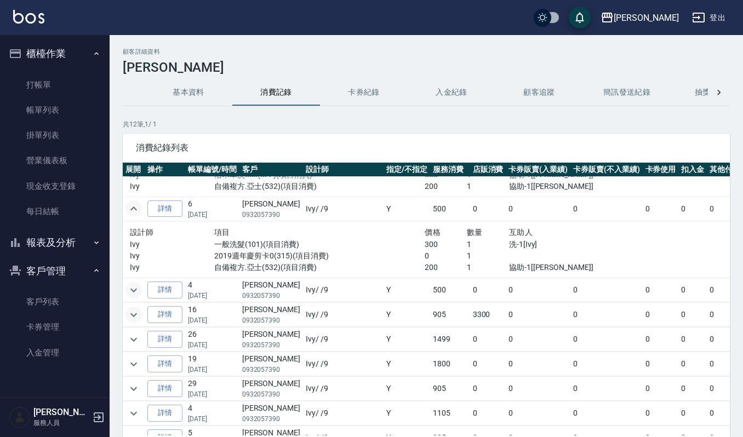
click at [132, 314] on icon "expand row" at bounding box center [133, 314] width 13 height 13
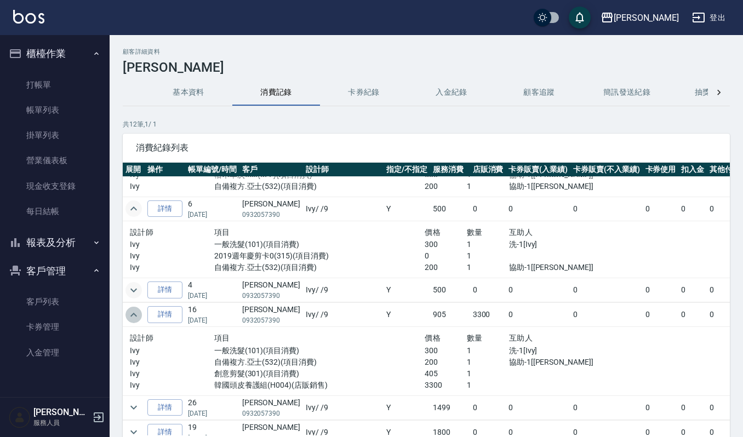
click at [132, 314] on icon "expand row" at bounding box center [133, 314] width 13 height 13
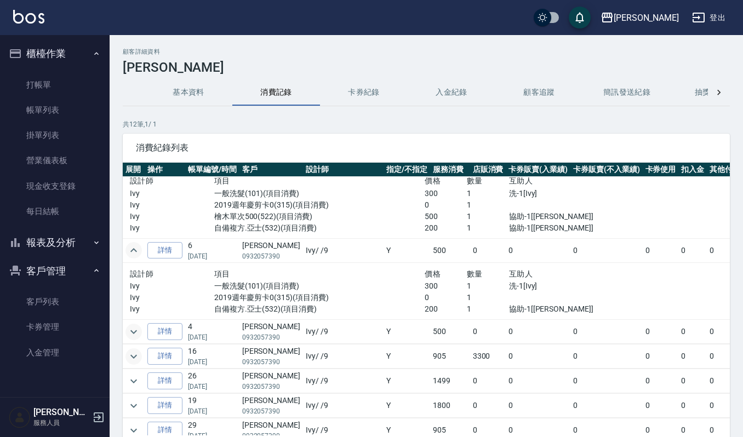
scroll to position [104, 0]
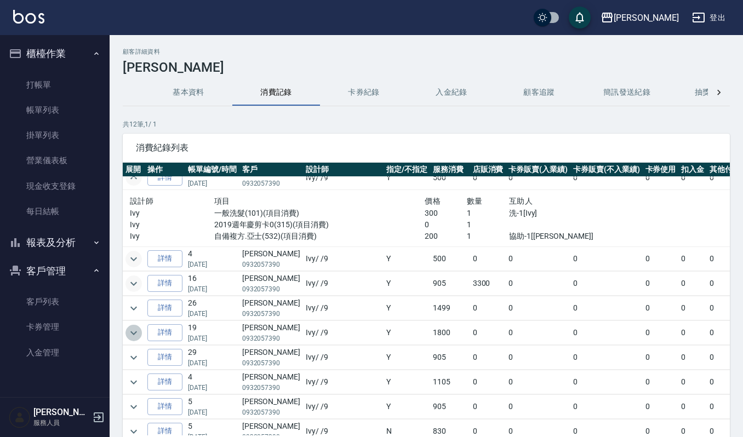
click at [132, 332] on icon "expand row" at bounding box center [133, 332] width 13 height 13
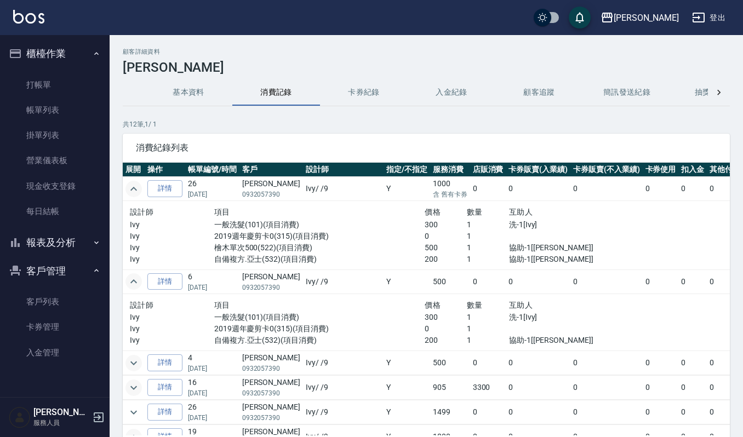
scroll to position [73, 0]
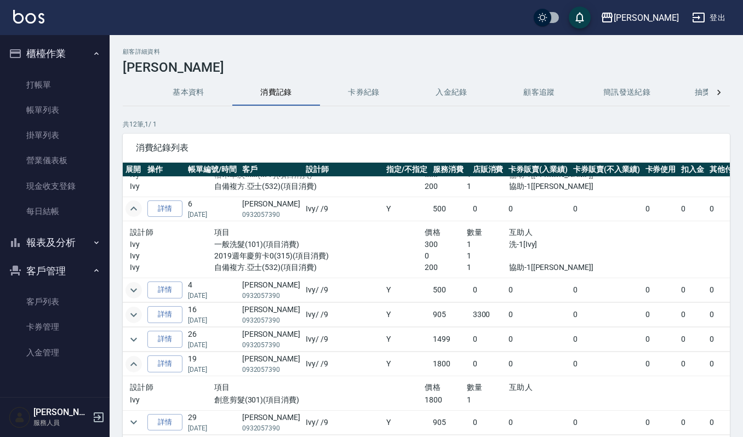
click at [128, 290] on icon "expand row" at bounding box center [133, 290] width 13 height 13
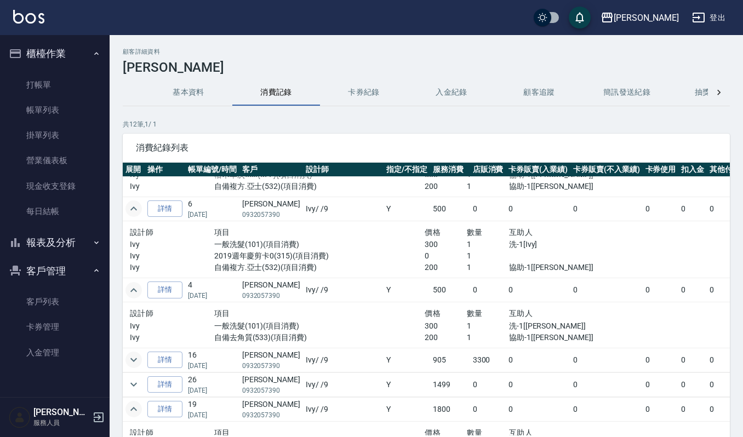
scroll to position [146, 0]
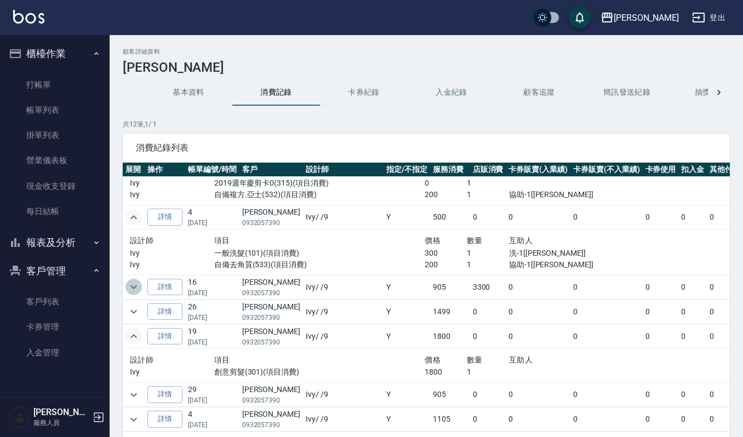
click at [130, 290] on icon "expand row" at bounding box center [133, 286] width 13 height 13
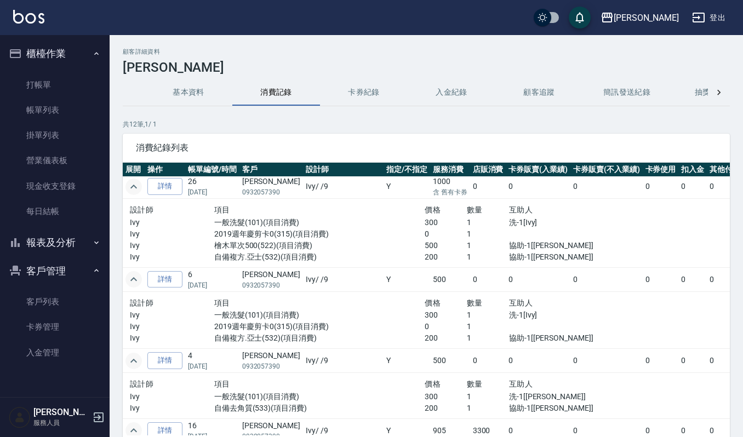
scroll to position [0, 0]
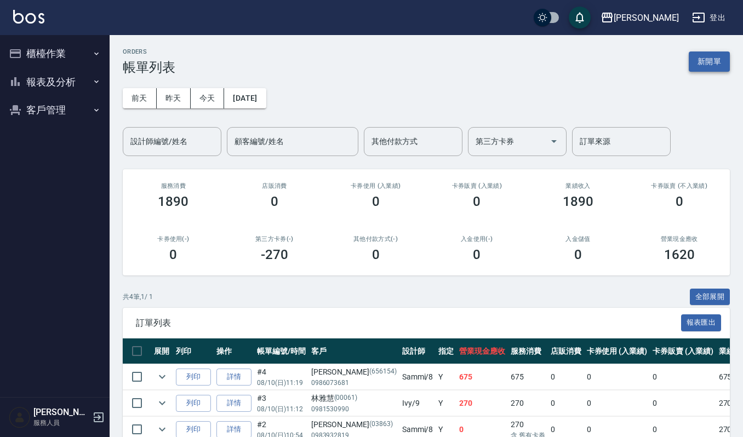
click at [708, 66] on button "新開單" at bounding box center [708, 61] width 41 height 20
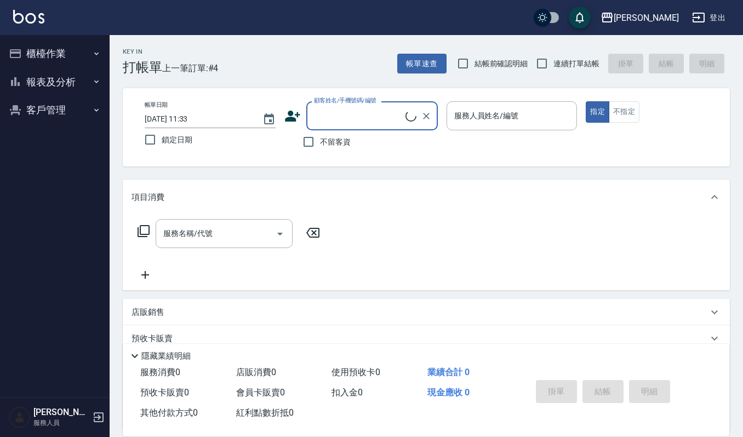
click at [349, 108] on input "顧客姓名/手機號碼/編號" at bounding box center [358, 115] width 94 height 19
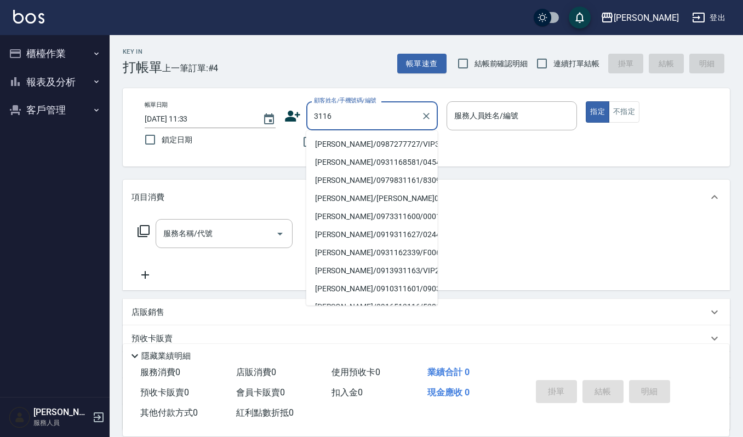
click at [331, 145] on li "林倩芸/0987277727/VIP3116" at bounding box center [371, 144] width 131 height 18
type input "林倩芸/0987277727/VIP3116"
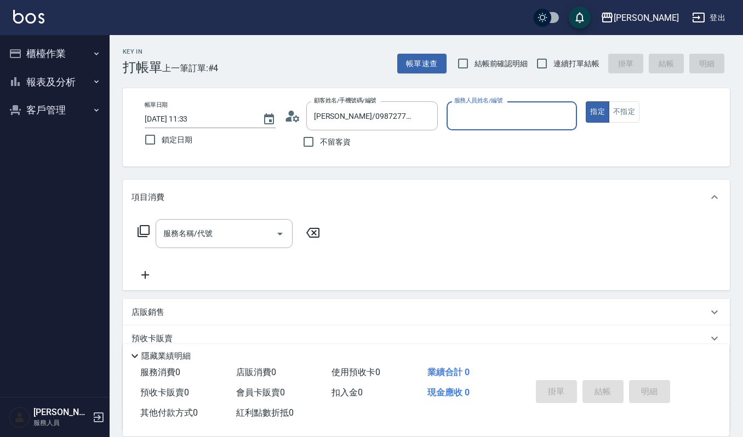
type input "Ruby-17"
click at [263, 211] on div "項目消費" at bounding box center [426, 197] width 607 height 35
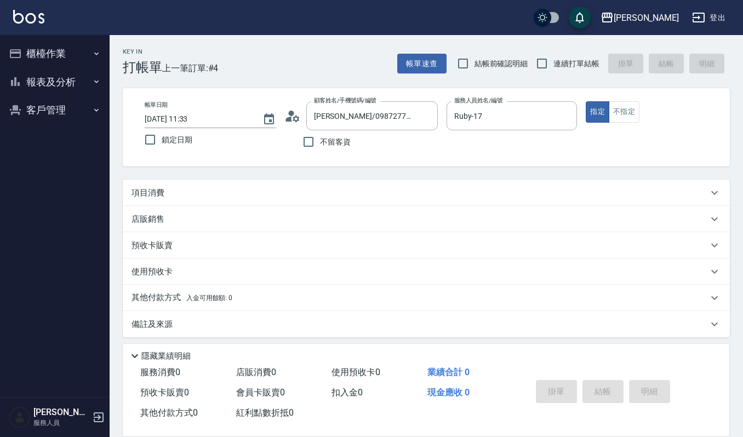
click at [257, 222] on div "店販銷售" at bounding box center [419, 220] width 576 height 12
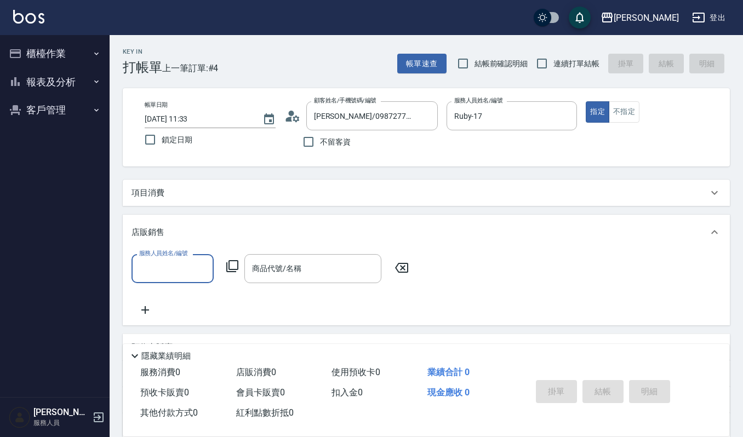
click at [260, 209] on div "項目消費 服務名稱/代號 服務名稱/代號 店販銷售 服務人員姓名/編號 服務人員姓名/編號 商品代號/名稱 商品代號/名稱 預收卡販賣 卡券名稱/代號 卡券名…" at bounding box center [426, 310] width 607 height 260
click at [274, 194] on div "項目消費" at bounding box center [419, 193] width 576 height 12
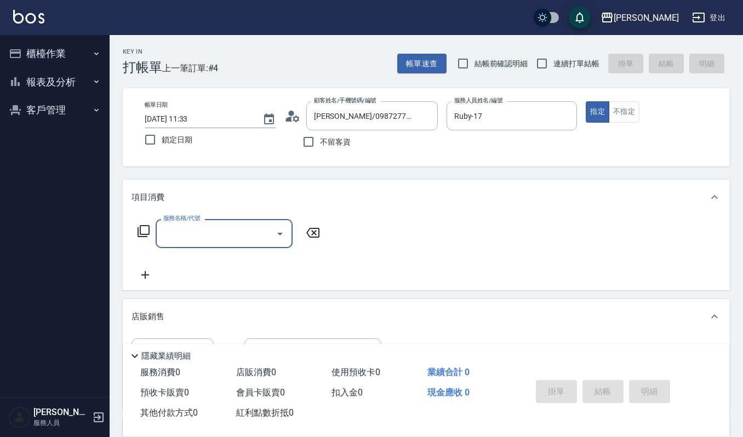
scroll to position [1, 0]
click at [232, 233] on input "服務名稱/代號" at bounding box center [215, 233] width 111 height 19
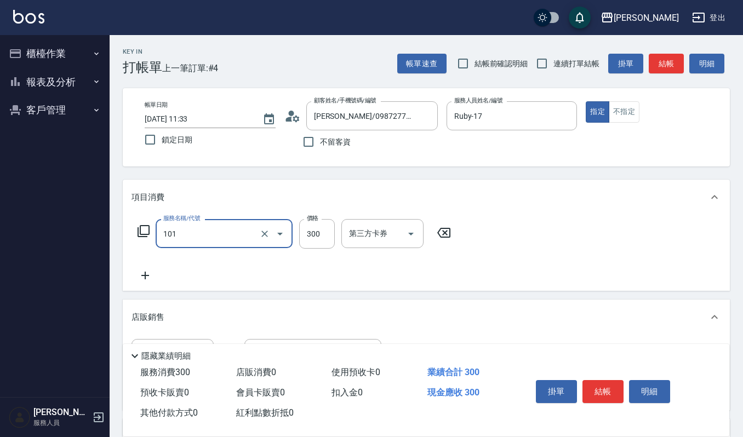
type input "一般洗髮(101)"
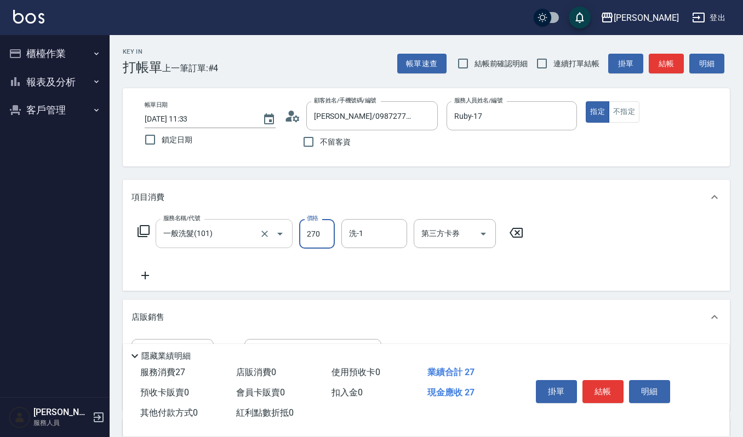
type input "270"
type input "宜芳-22"
click at [599, 395] on button "結帳" at bounding box center [602, 391] width 41 height 23
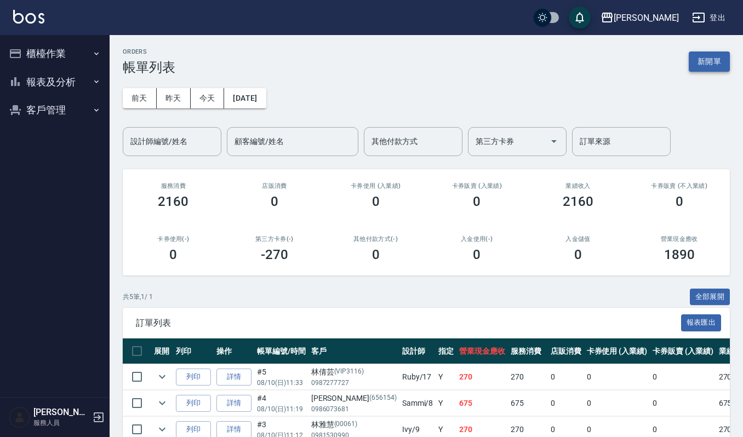
click at [715, 65] on button "新開單" at bounding box center [708, 61] width 41 height 20
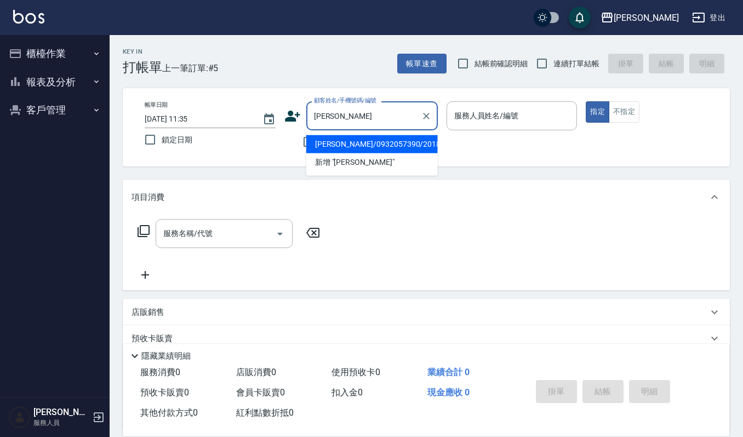
click at [393, 147] on li "林言澤/0932057390/20181221" at bounding box center [371, 144] width 131 height 18
type input "林言澤/0932057390/20181221"
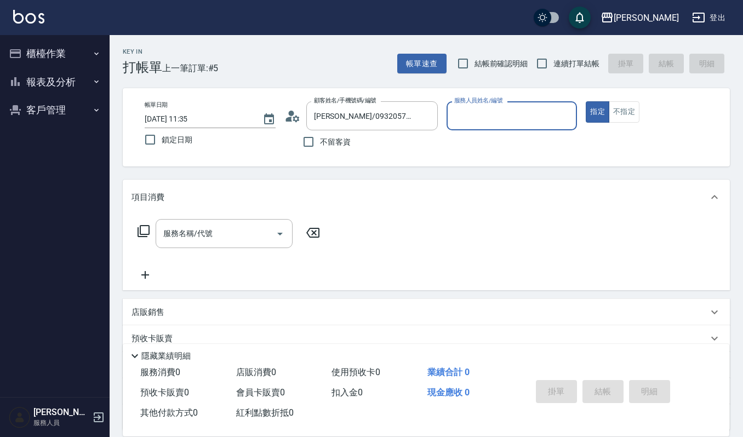
type input "Ivy-9"
click at [211, 233] on input "服務名稱/代號" at bounding box center [215, 233] width 111 height 19
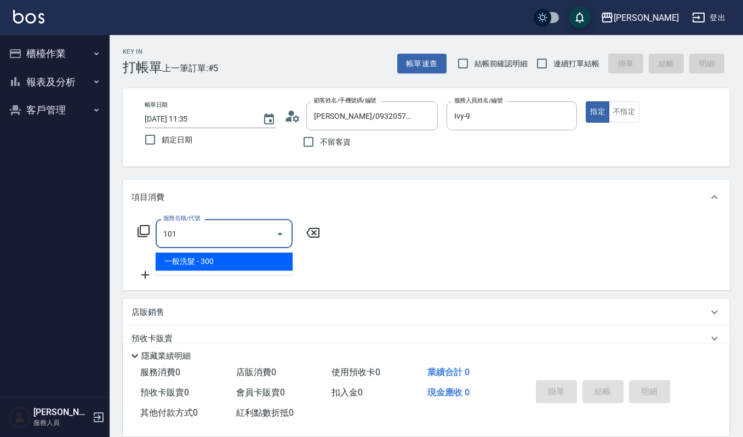
type input "一般洗髮(101)"
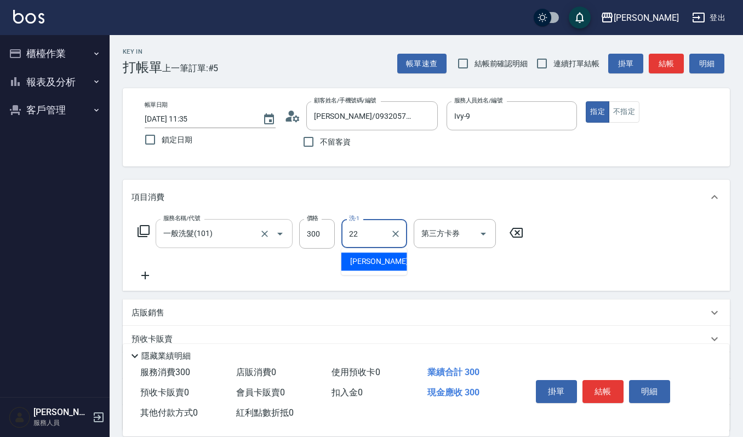
type input "2"
type input "Ivy-9"
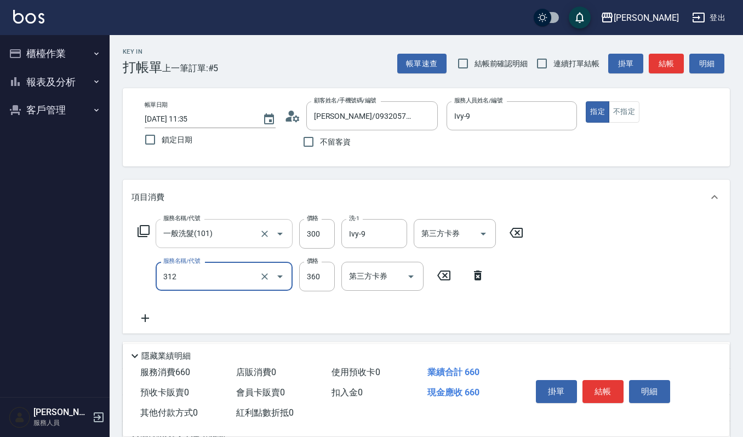
type input "2024剪髮卡400(312)"
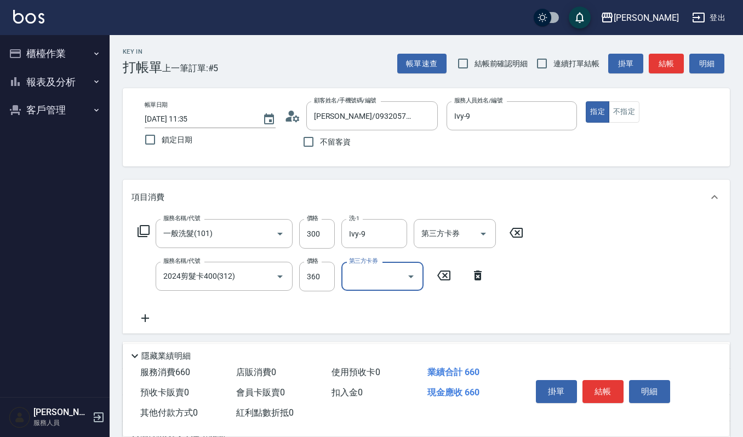
click at [377, 271] on input "第三方卡券" at bounding box center [374, 276] width 56 height 19
click at [369, 319] on span "舊有卡券" at bounding box center [382, 323] width 82 height 18
type input "舊有卡券"
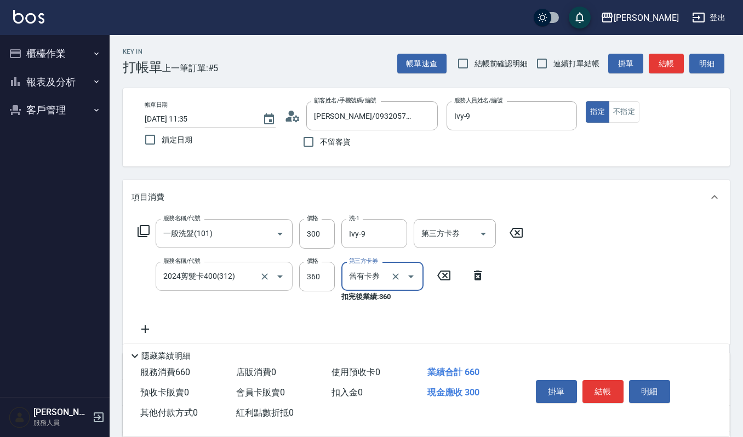
click at [277, 282] on icon "Open" at bounding box center [279, 276] width 13 height 13
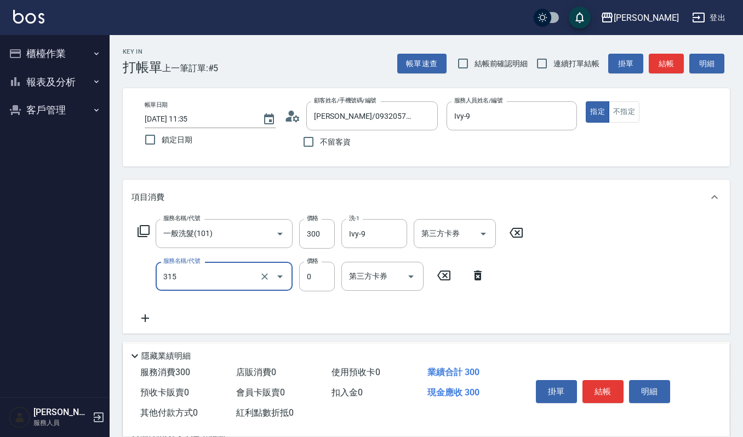
type input "2019週年慶剪卡0(315)"
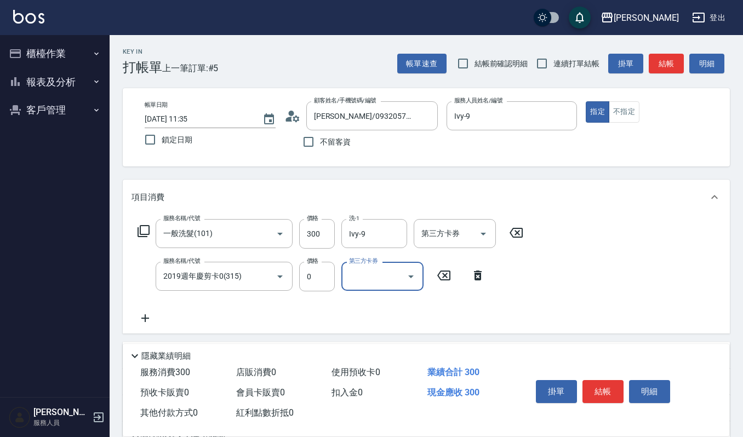
click at [360, 272] on input "第三方卡券" at bounding box center [374, 276] width 56 height 19
click at [377, 332] on span "FUNNOW" at bounding box center [382, 341] width 82 height 18
type input "FUNNOW"
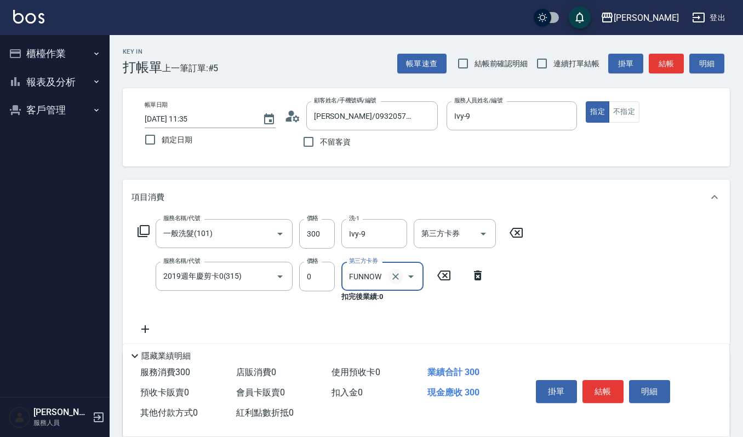
click at [399, 277] on icon "Clear" at bounding box center [395, 276] width 11 height 11
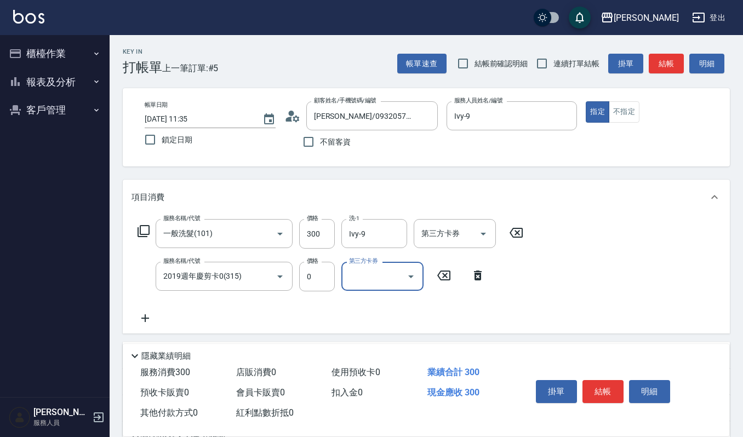
click at [394, 261] on div "服務名稱/代號 一般洗髮(101) 服務名稱/代號 價格 300 價格 洗-1 Ivy-9 洗-1 第三方卡券 第三方卡券 服務名稱/代號 2019週年慶剪卡…" at bounding box center [330, 272] width 398 height 106
click at [385, 277] on input "第三方卡券" at bounding box center [374, 276] width 56 height 19
click at [379, 323] on span "舊有卡券" at bounding box center [382, 323] width 82 height 18
type input "舊有卡券"
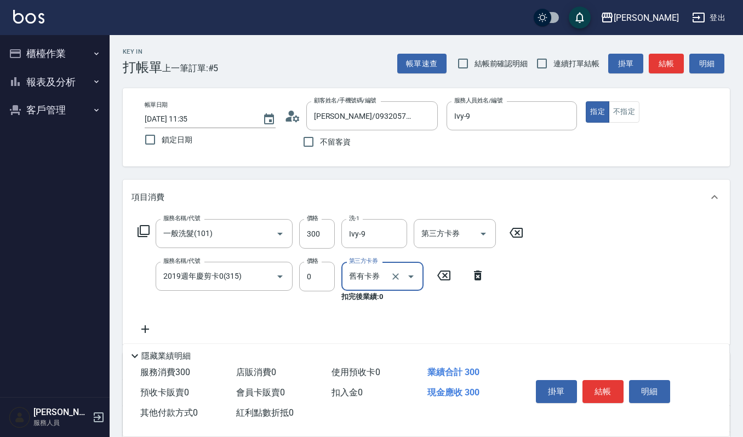
scroll to position [73, 0]
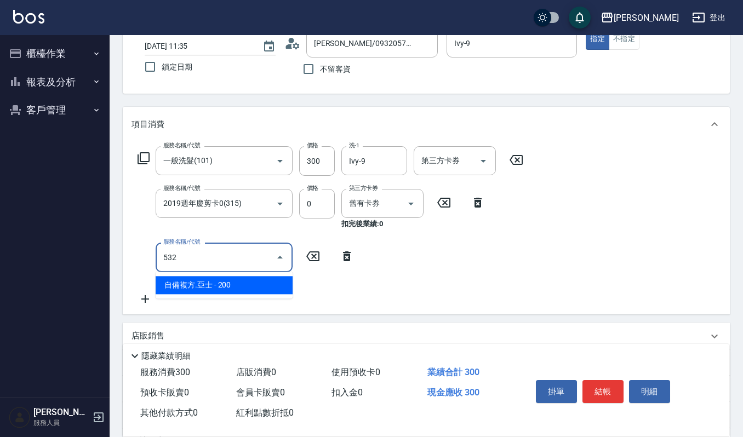
type input "自備複方.亞士(532)"
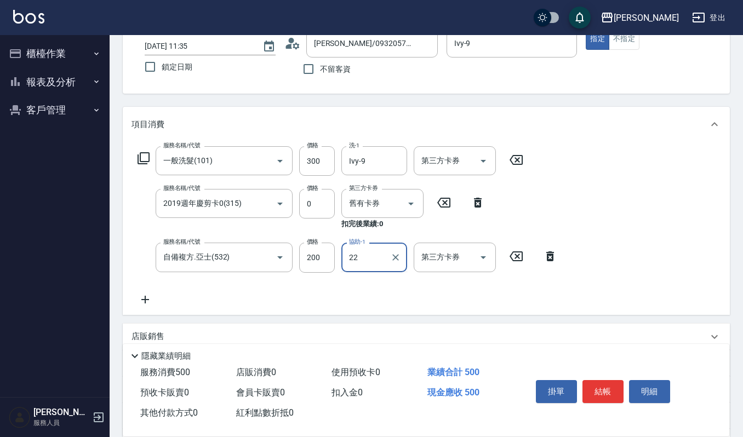
type input "宜芳-22"
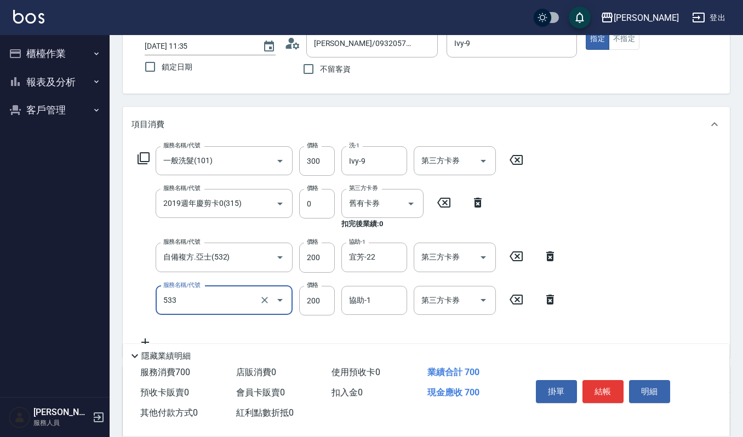
type input "自備去角質(533)"
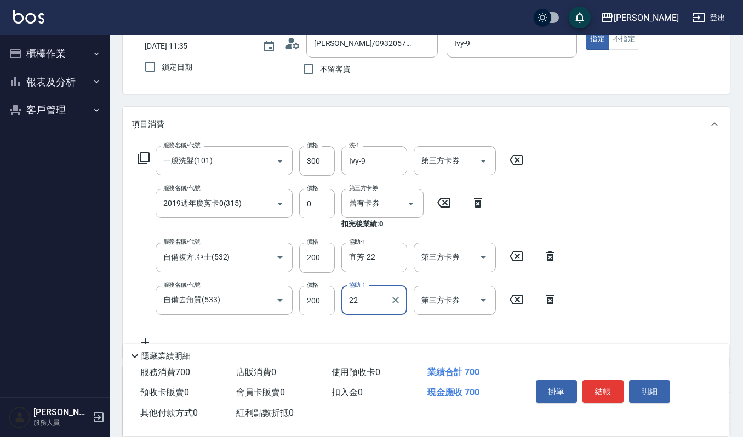
type input "宜芳-22"
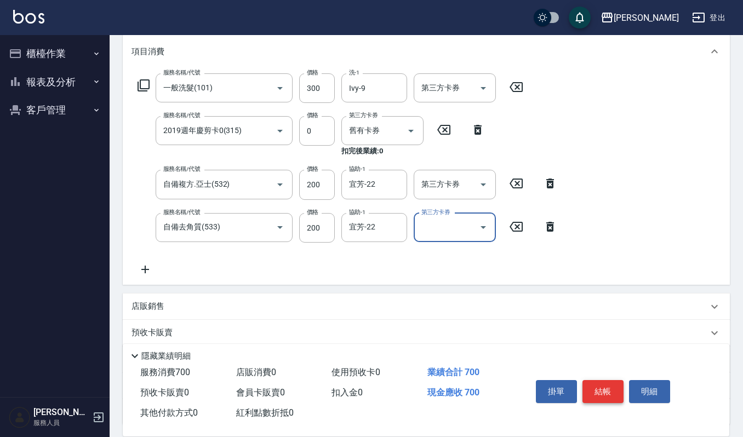
click at [611, 393] on button "結帳" at bounding box center [602, 391] width 41 height 23
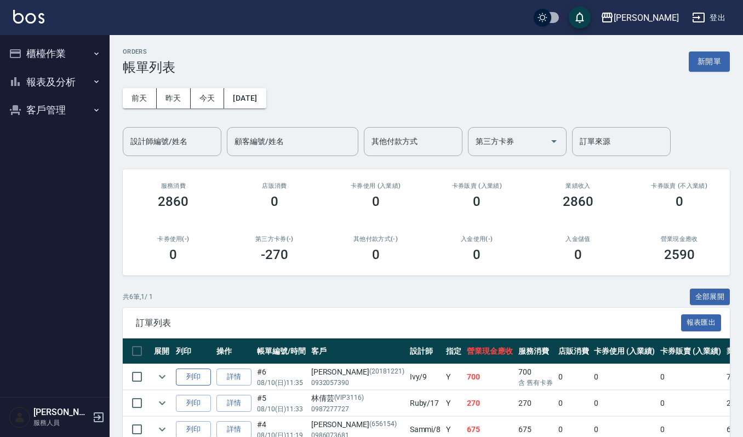
click at [189, 371] on button "列印" at bounding box center [193, 377] width 35 height 17
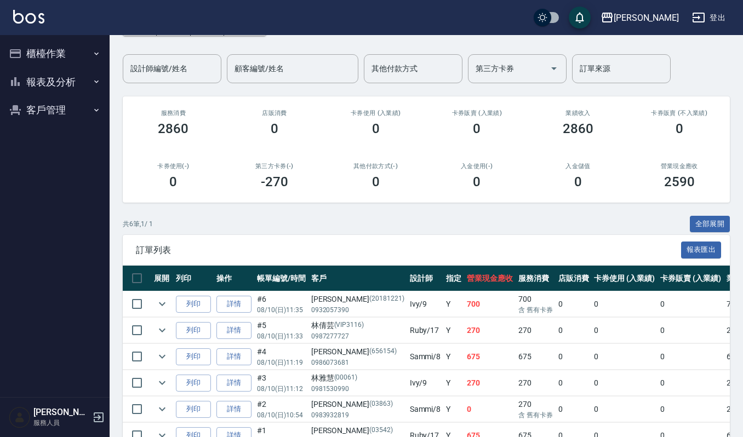
scroll to position [141, 0]
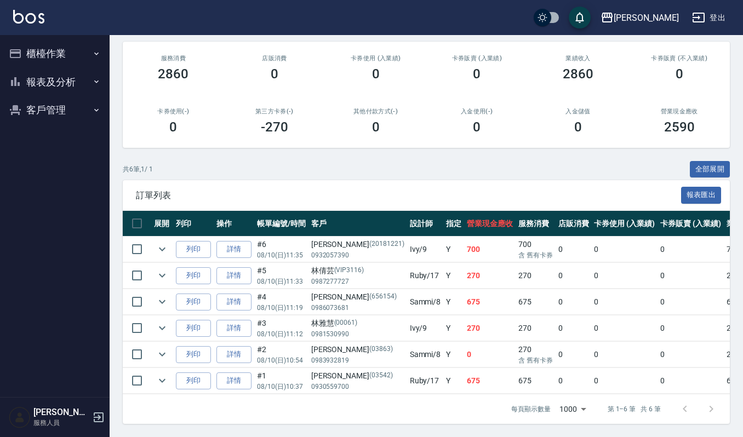
click at [53, 53] on button "櫃檯作業" at bounding box center [54, 53] width 101 height 28
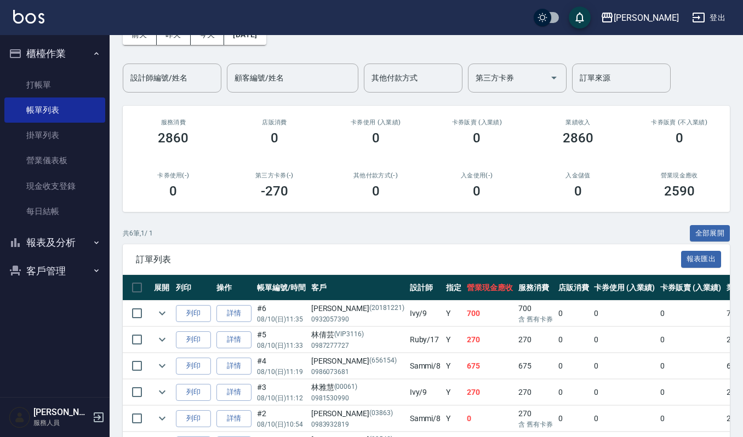
scroll to position [0, 0]
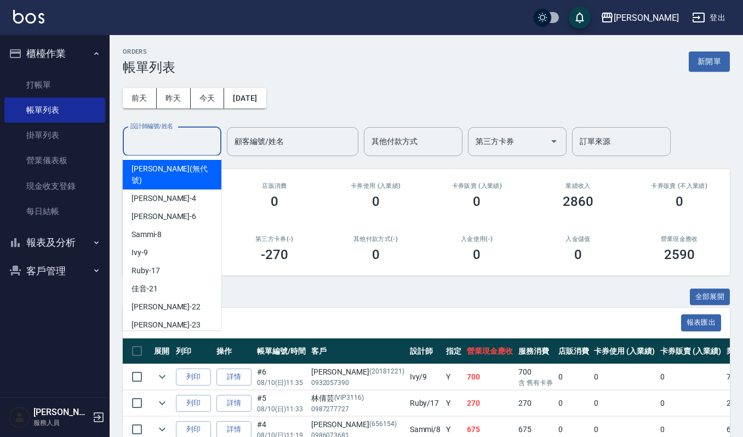
click at [191, 145] on input "設計師編號/姓名" at bounding box center [172, 141] width 89 height 19
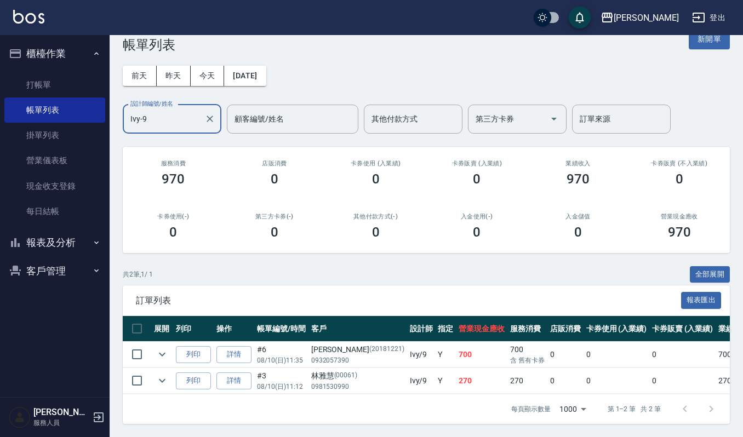
scroll to position [34, 0]
type input "Ivy-9"
click at [160, 348] on icon "expand row" at bounding box center [162, 354] width 13 height 13
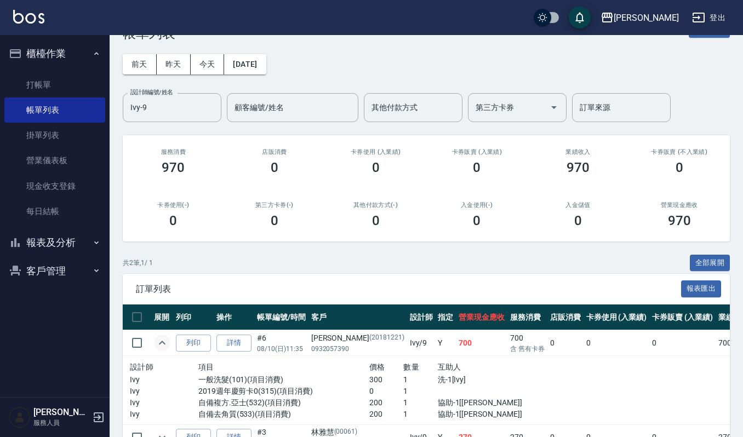
scroll to position [0, 0]
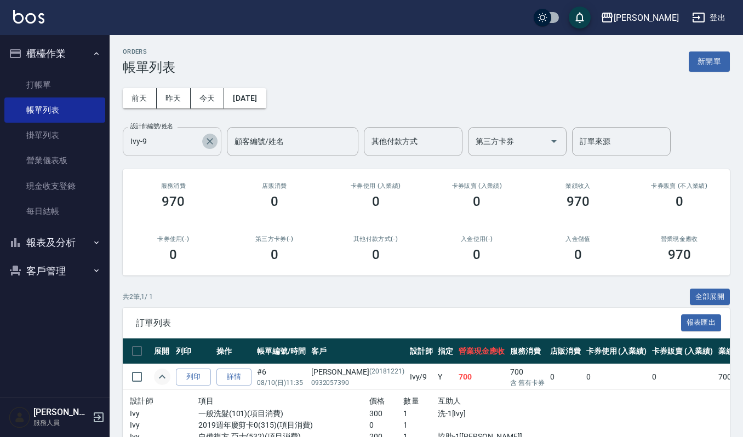
drag, startPoint x: 211, startPoint y: 141, endPoint x: 217, endPoint y: 135, distance: 8.6
click at [211, 142] on icon "Clear" at bounding box center [209, 141] width 11 height 11
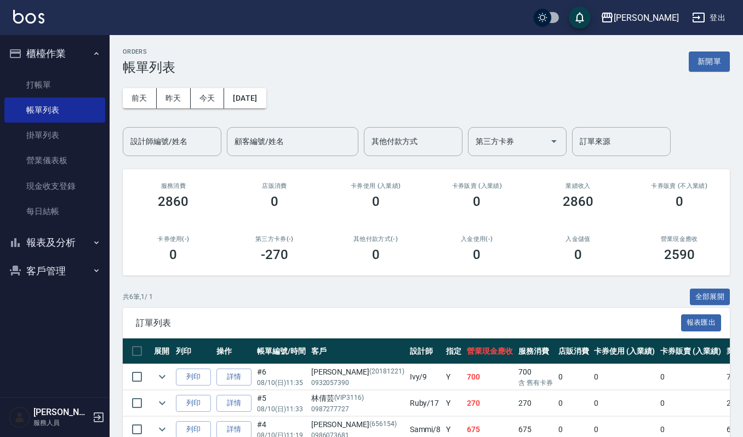
click at [384, 85] on div "前天 昨天 今天 2025/08/10 設計師編號/姓名 設計師編號/姓名 顧客編號/姓名 顧客編號/姓名 其他付款方式 其他付款方式 第三方卡券 第三方卡券…" at bounding box center [426, 115] width 607 height 81
drag, startPoint x: 708, startPoint y: 42, endPoint x: 704, endPoint y: 56, distance: 14.1
click at [707, 45] on div "ORDERS 帳單列表 新開單 前天 昨天 今天 2025/08/10 設計師編號/姓名 設計師編號/姓名 顧客編號/姓名 顧客編號/姓名 其他付款方式 其他…" at bounding box center [426, 300] width 633 height 530
click at [704, 56] on button "新開單" at bounding box center [708, 61] width 41 height 20
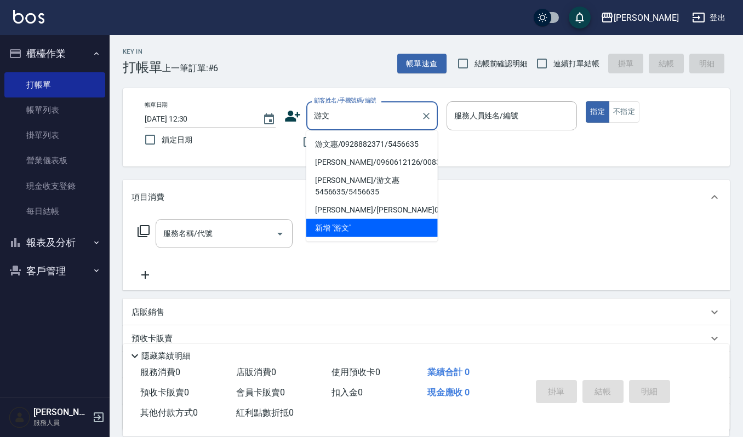
click at [349, 140] on li "游文惠/0928882371/5456635" at bounding box center [371, 144] width 131 height 18
type input "游文惠/0928882371/5456635"
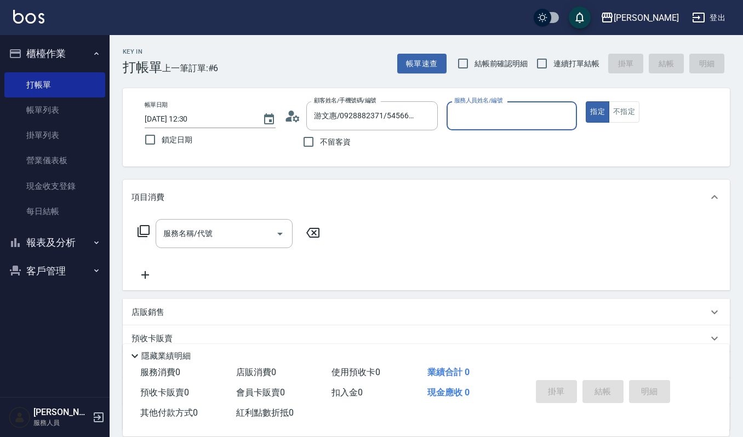
type input "Ruby-17"
click at [213, 235] on input "服務名稱/代號" at bounding box center [215, 233] width 111 height 19
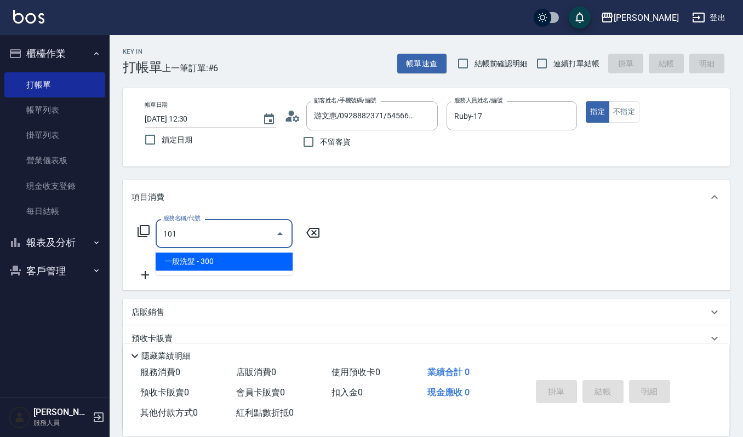
type input "一般洗髮(101)"
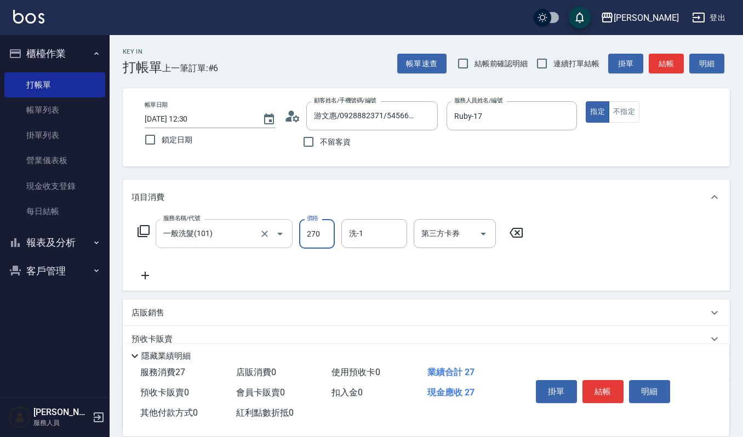
type input "270"
type input "宜芳-22"
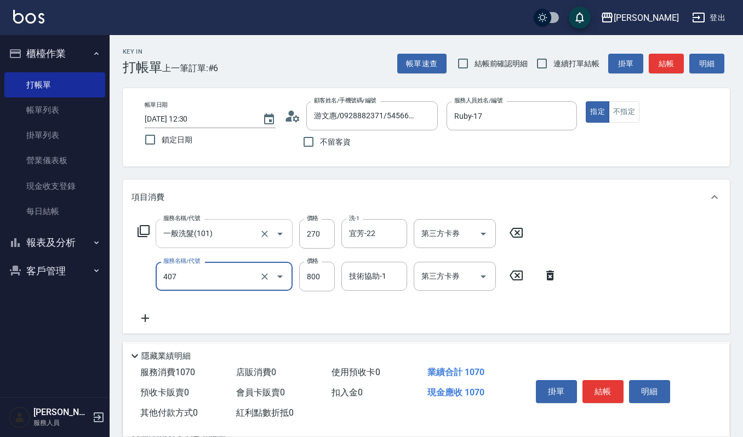
type input "補染(407)"
type input "1000"
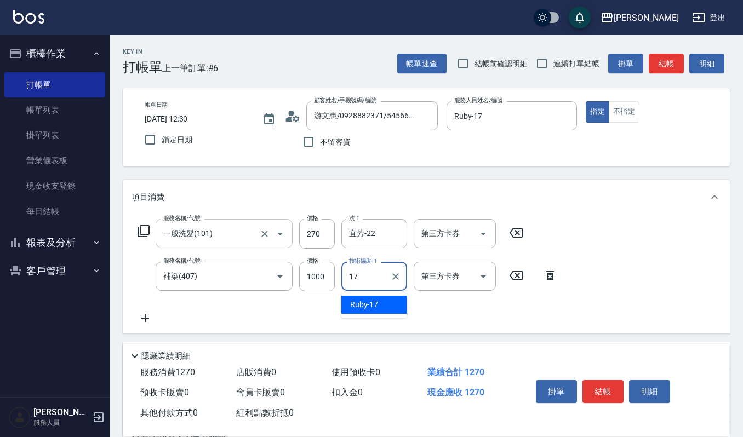
type input "Ruby-17"
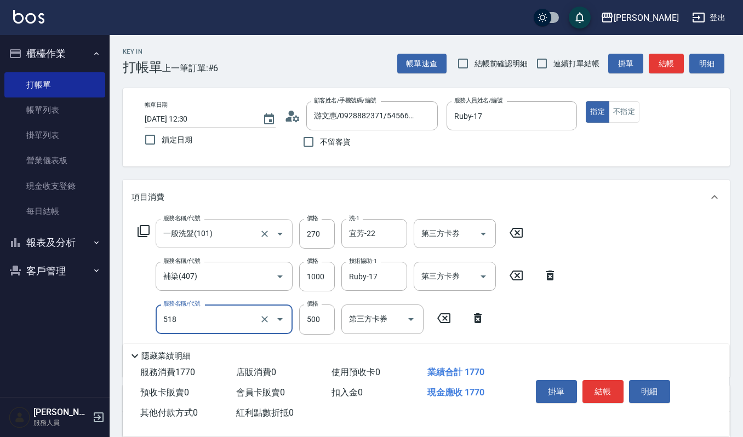
type input "(雲提)燙染前頭皮防護(518)"
type input "修瀏海(303)"
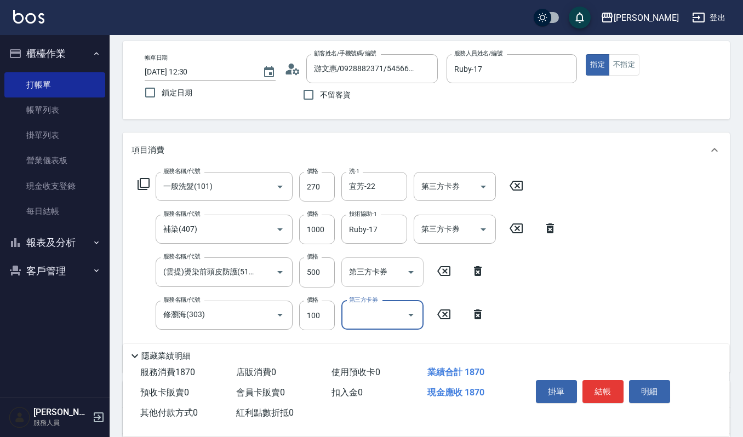
scroll to position [73, 0]
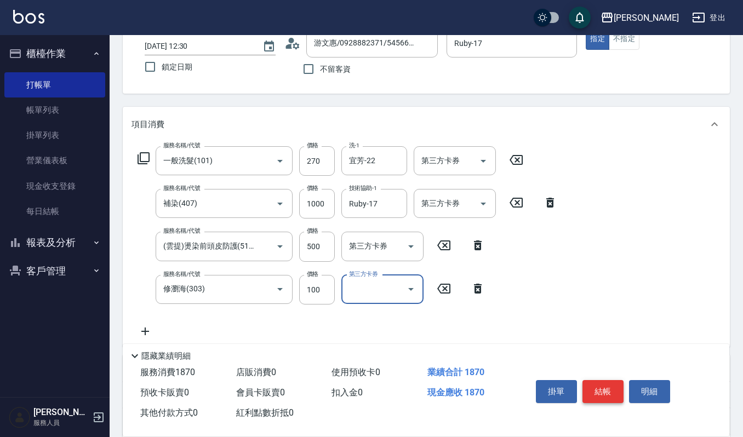
click at [608, 393] on button "結帳" at bounding box center [602, 391] width 41 height 23
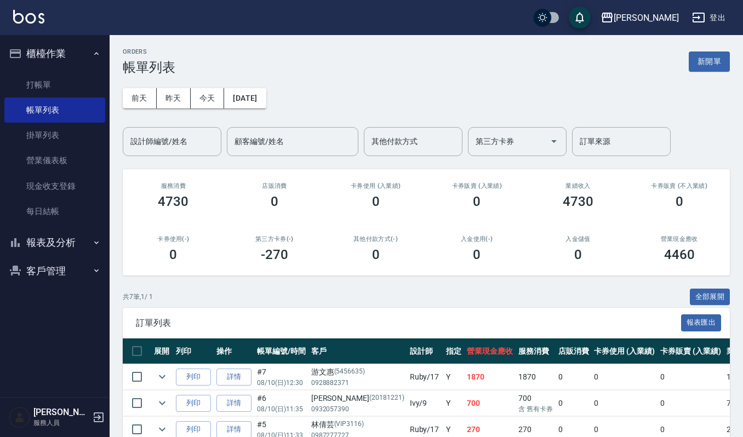
scroll to position [73, 0]
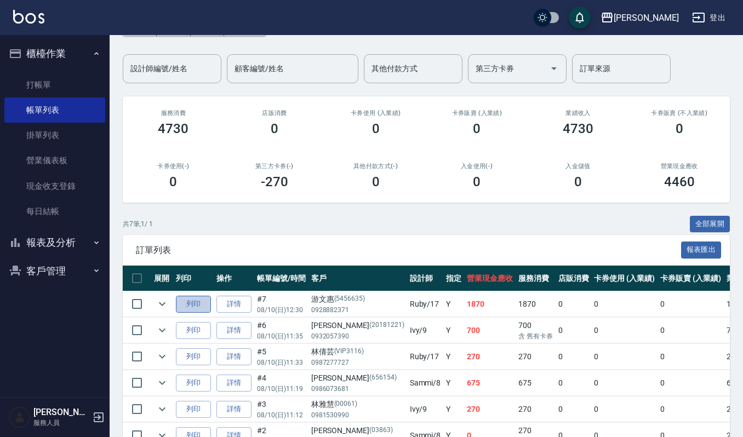
click at [193, 303] on button "列印" at bounding box center [193, 304] width 35 height 17
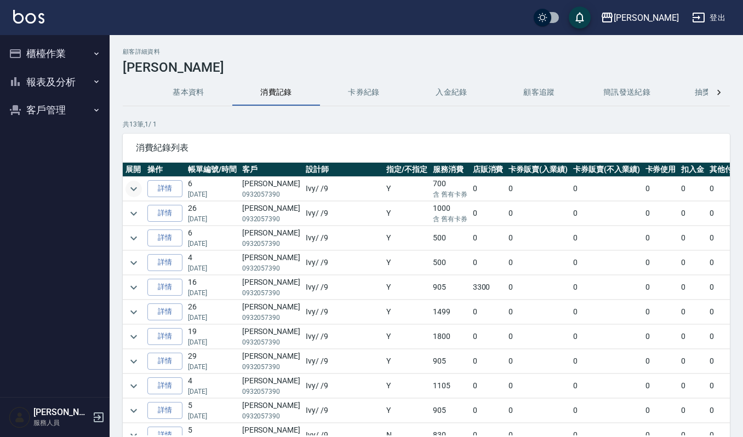
click at [136, 184] on icon "expand row" at bounding box center [133, 188] width 13 height 13
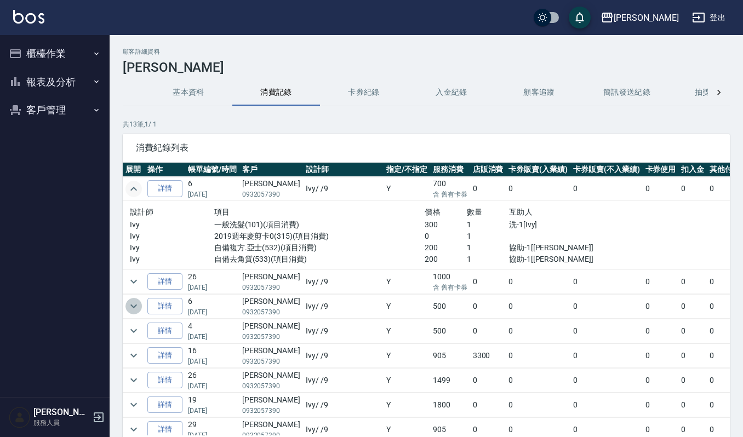
click at [137, 307] on icon "expand row" at bounding box center [133, 306] width 13 height 13
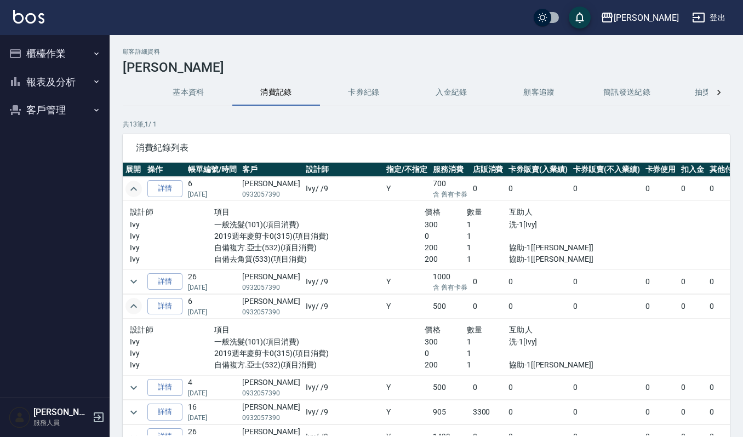
click at [137, 307] on icon "expand row" at bounding box center [133, 306] width 13 height 13
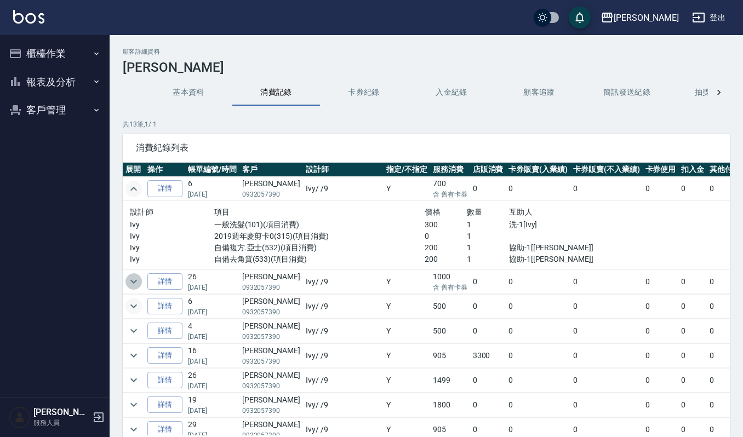
click at [138, 279] on icon "expand row" at bounding box center [133, 281] width 13 height 13
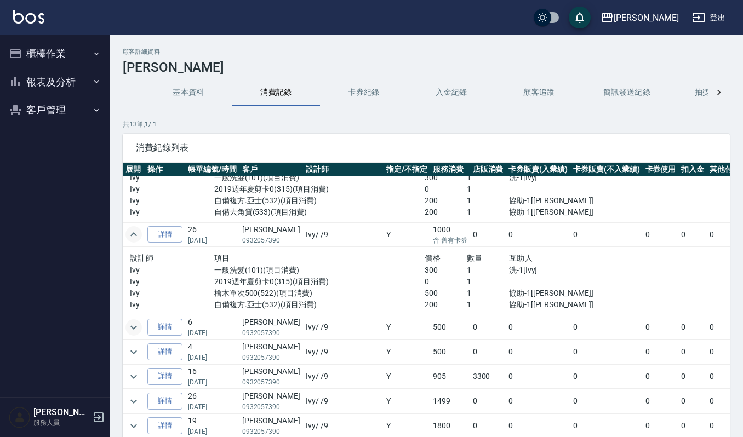
scroll to position [73, 0]
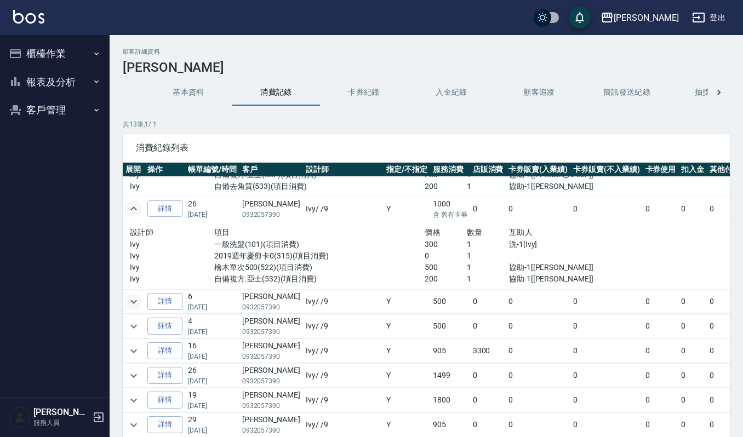
click at [134, 307] on icon "expand row" at bounding box center [133, 301] width 13 height 13
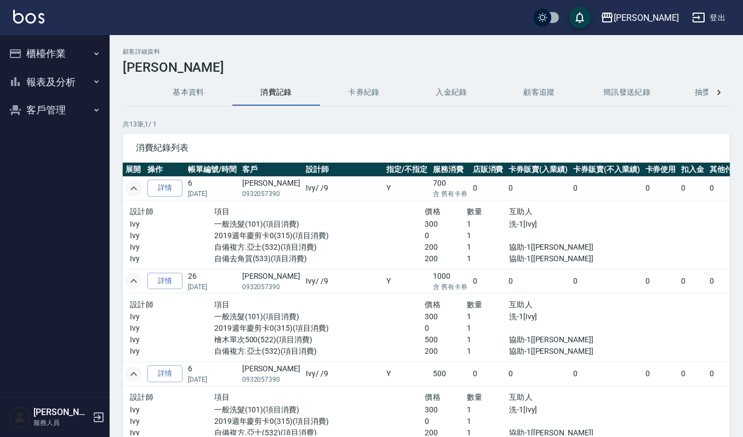
scroll to position [0, 0]
click at [66, 96] on button "客戶管理" at bounding box center [54, 110] width 101 height 28
click at [70, 142] on link "客戶列表" at bounding box center [54, 141] width 101 height 25
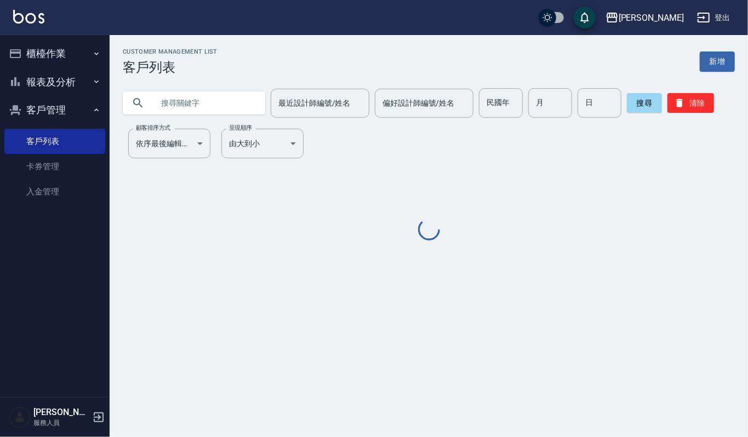
click at [197, 92] on input "text" at bounding box center [204, 103] width 103 height 30
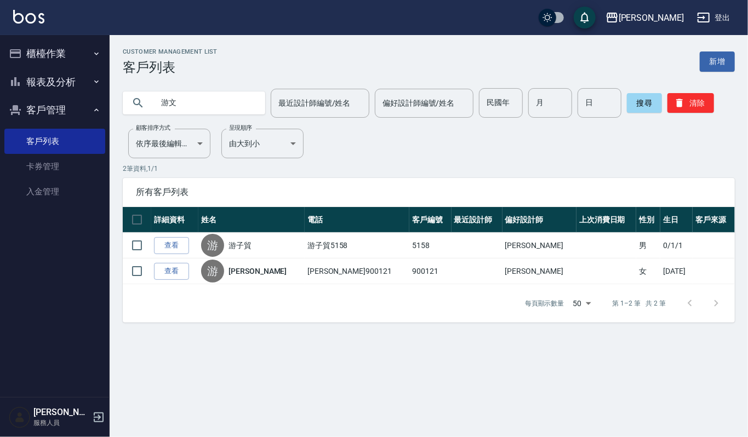
type input "游文"
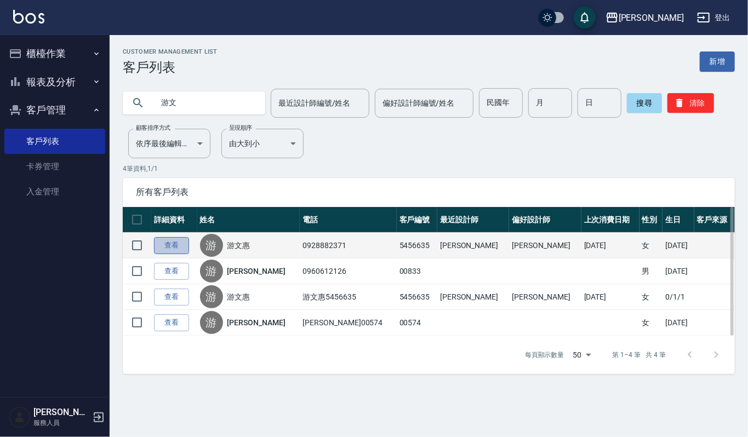
click at [178, 240] on link "查看" at bounding box center [171, 245] width 35 height 17
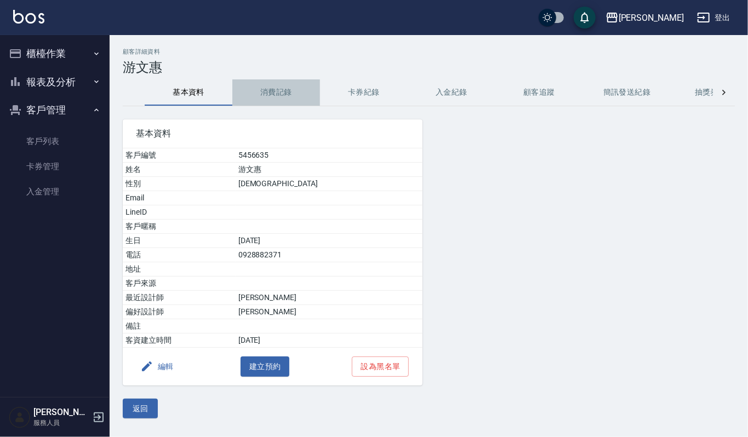
click at [284, 97] on button "消費記錄" at bounding box center [276, 92] width 88 height 26
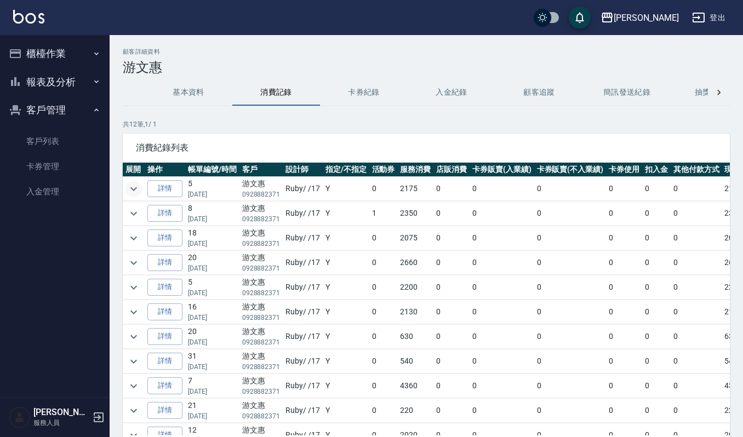
click at [129, 194] on icon "expand row" at bounding box center [133, 188] width 13 height 13
